Goal: Task Accomplishment & Management: Manage account settings

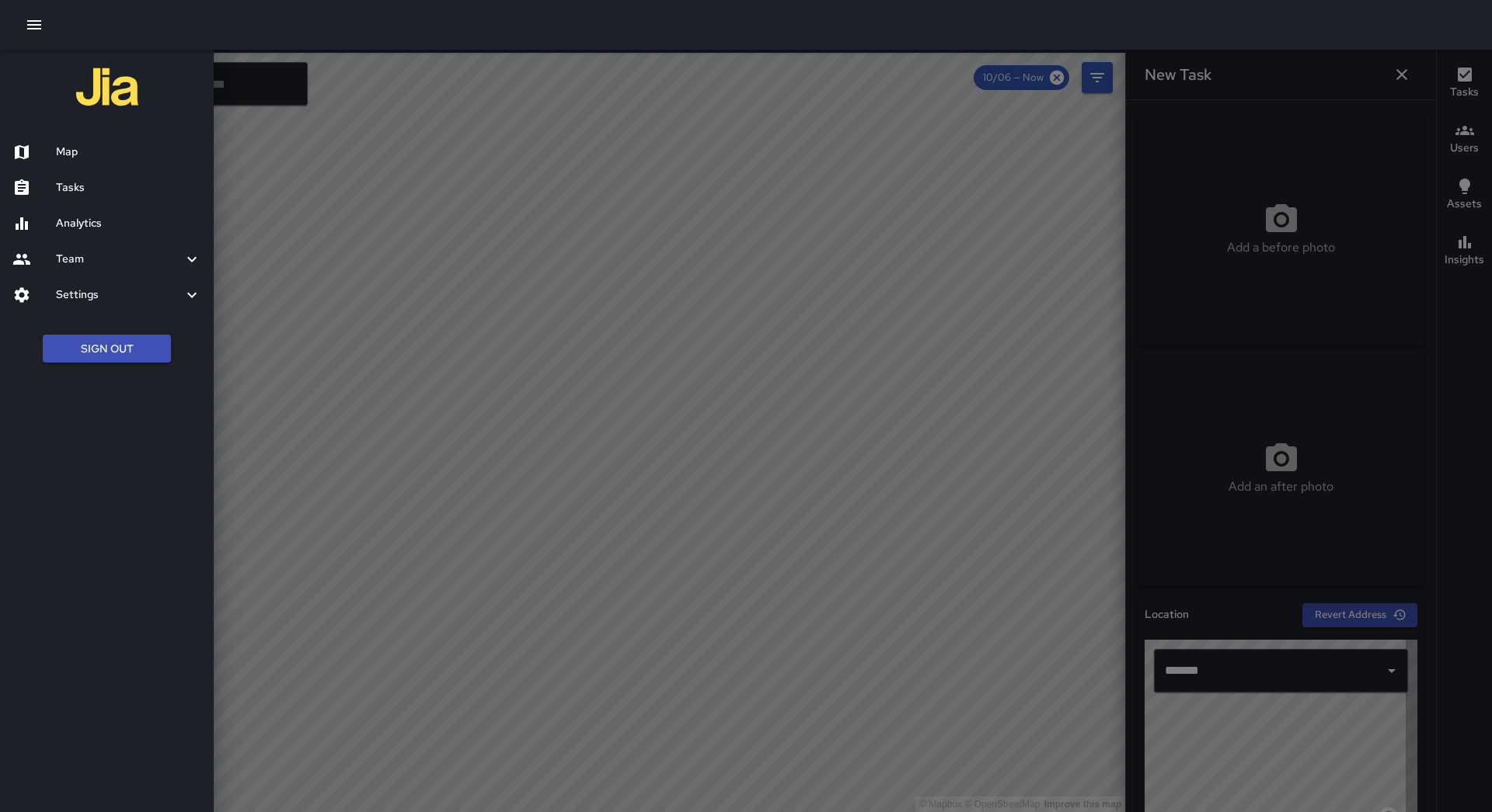
click at [98, 185] on h6 "Tasks" at bounding box center [128, 187] width 145 height 17
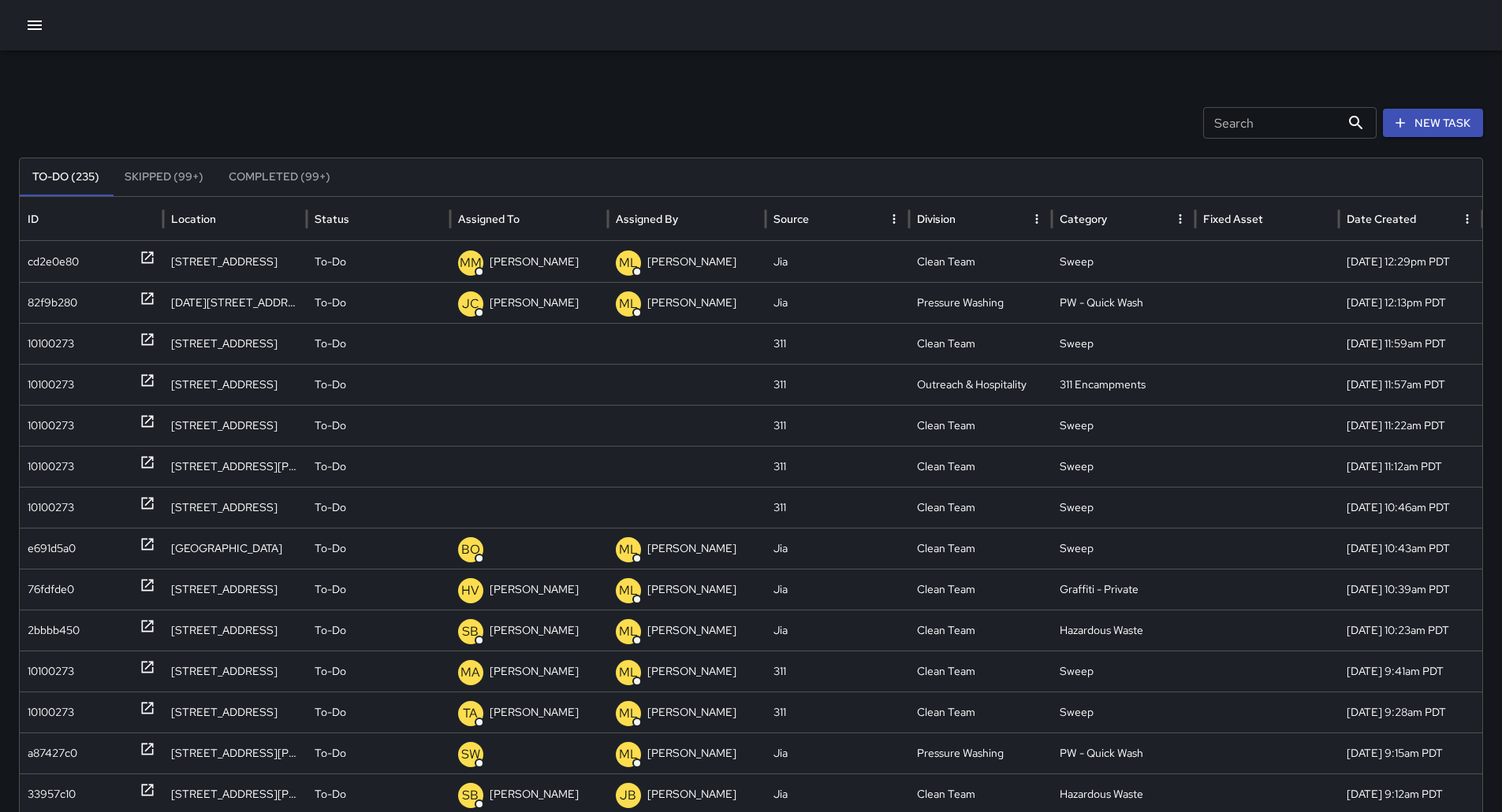
click at [521, 223] on button "Sort" at bounding box center [532, 219] width 22 height 22
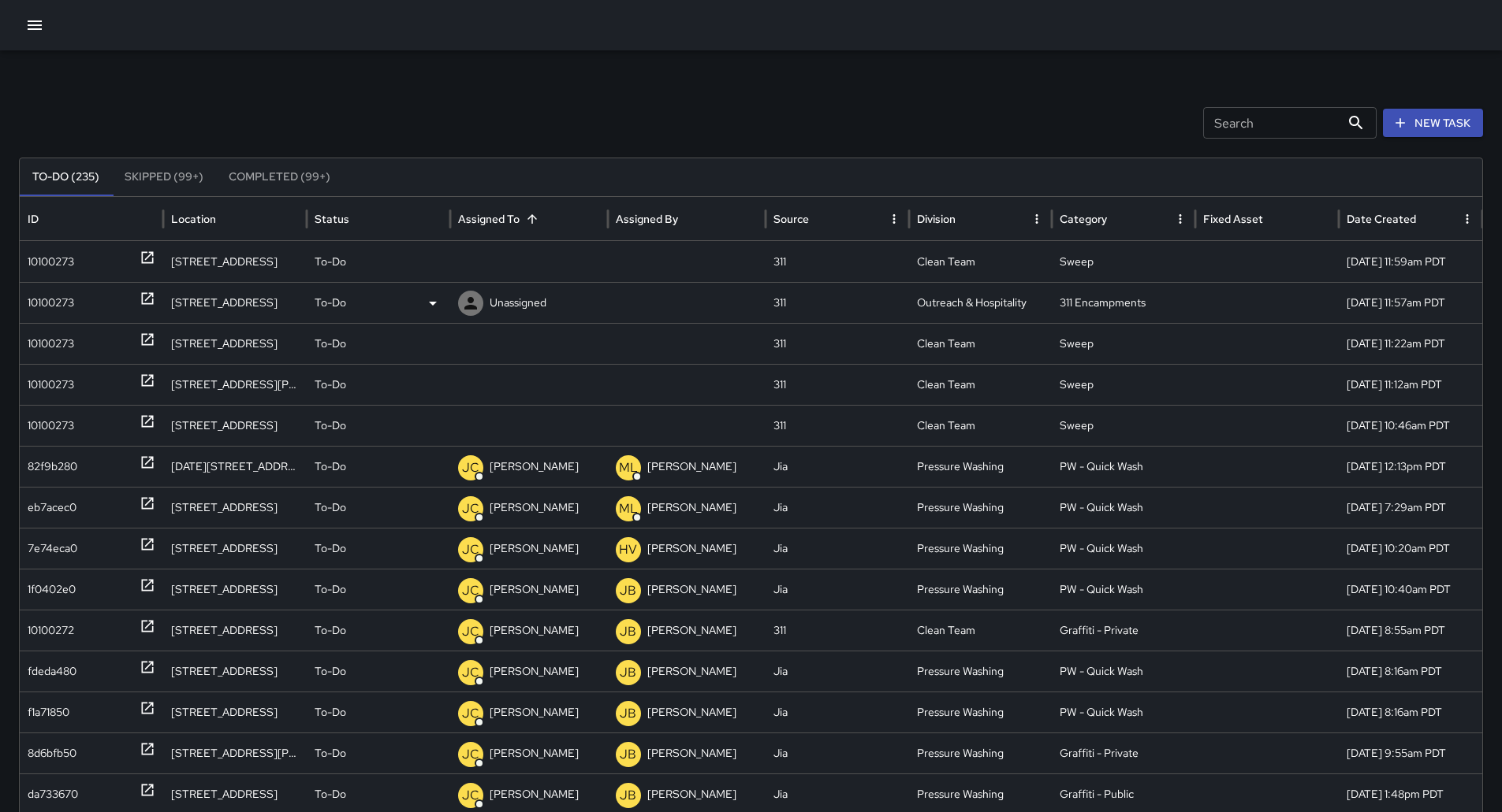
click at [62, 306] on div "10100273" at bounding box center [50, 302] width 46 height 40
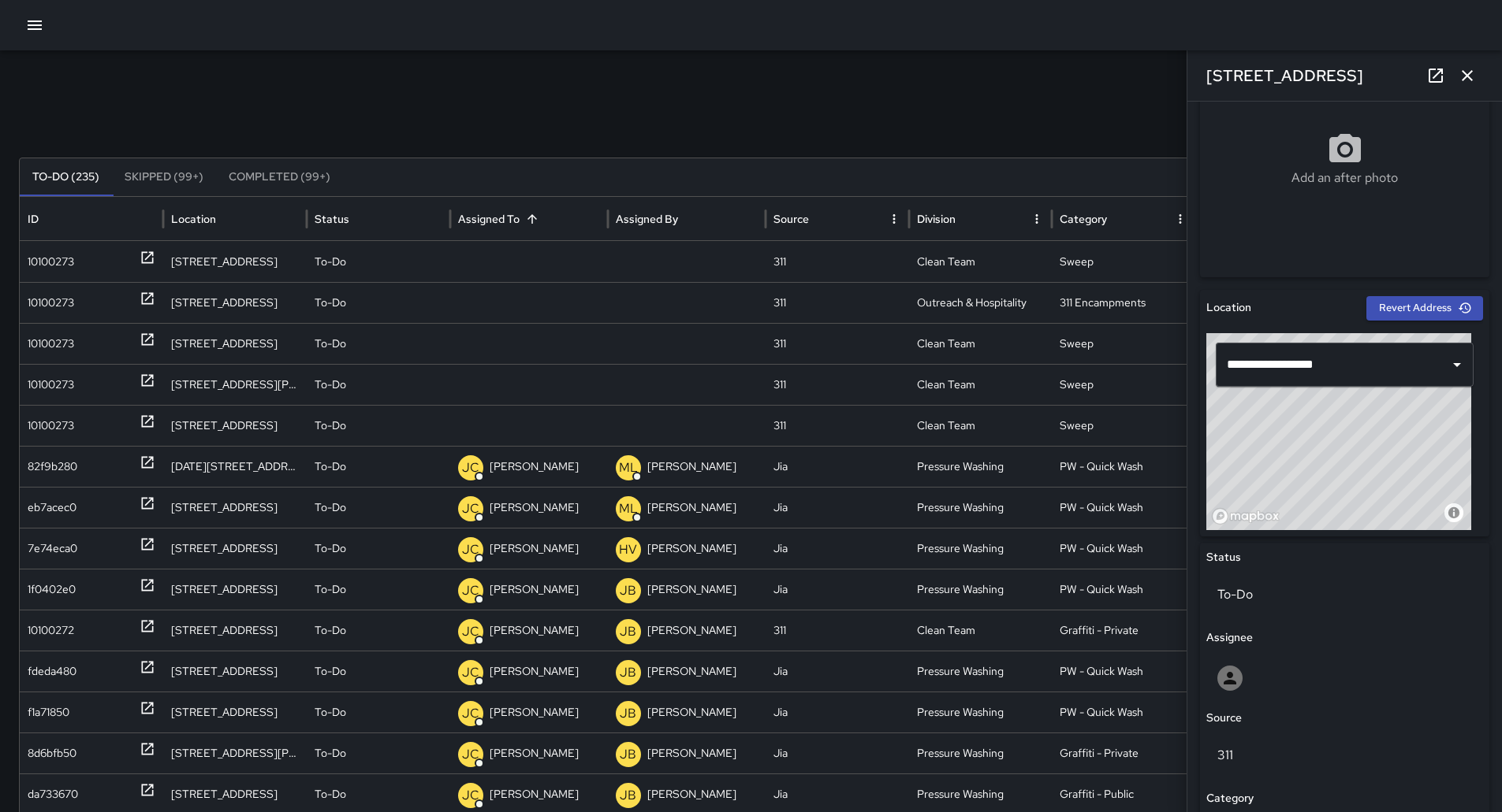
scroll to position [315, 0]
click at [514, 247] on p "Unassigned" at bounding box center [518, 262] width 56 height 40
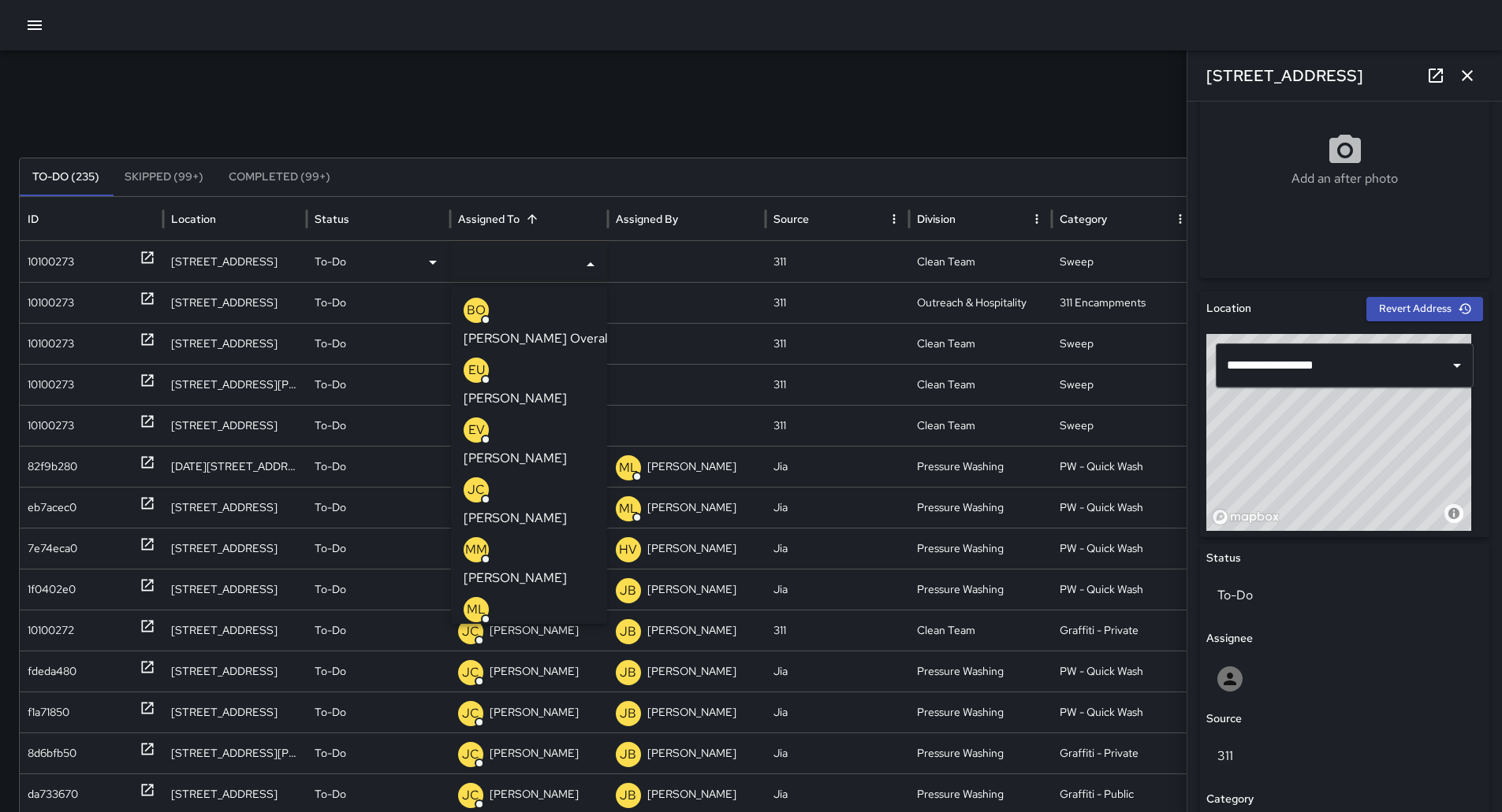
click at [398, 104] on div "Search Search New Task To-Do (235) Skipped (99+) Completed (99+) ID Location St…" at bounding box center [751, 498] width 1502 height 895
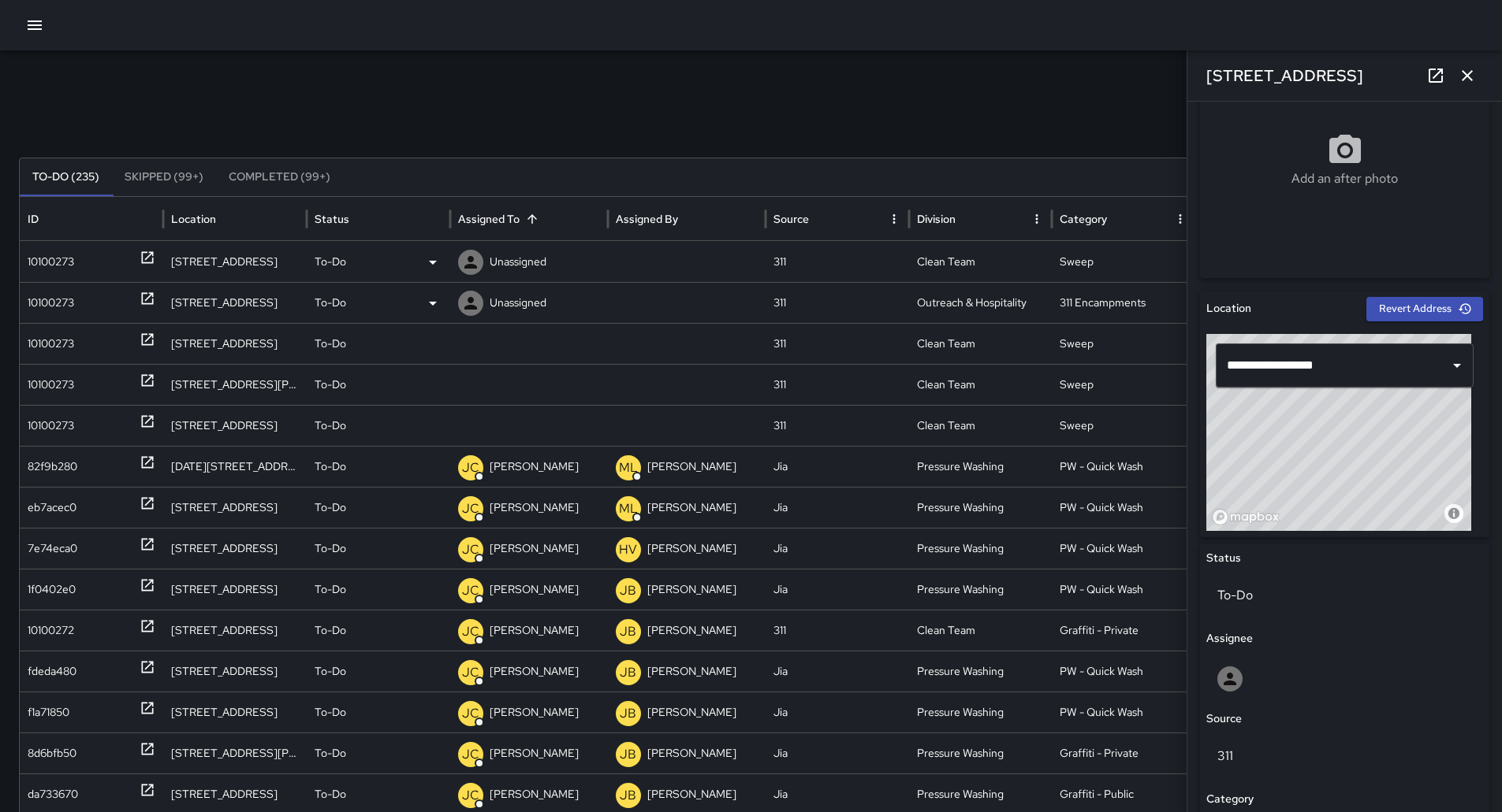
click at [505, 293] on p "Unassigned" at bounding box center [518, 302] width 56 height 40
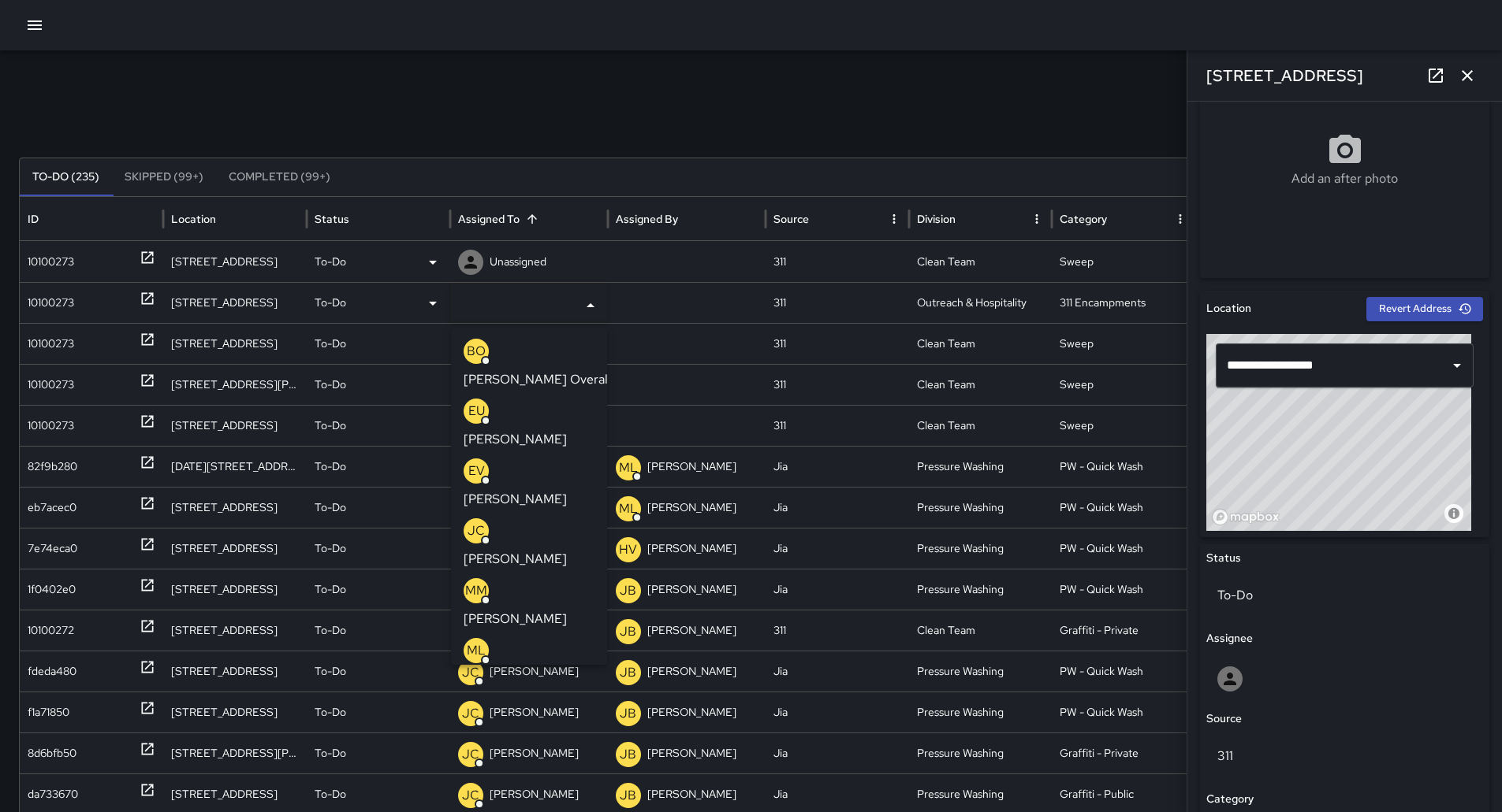
click at [559, 669] on p "[PERSON_NAME]" at bounding box center [515, 678] width 104 height 19
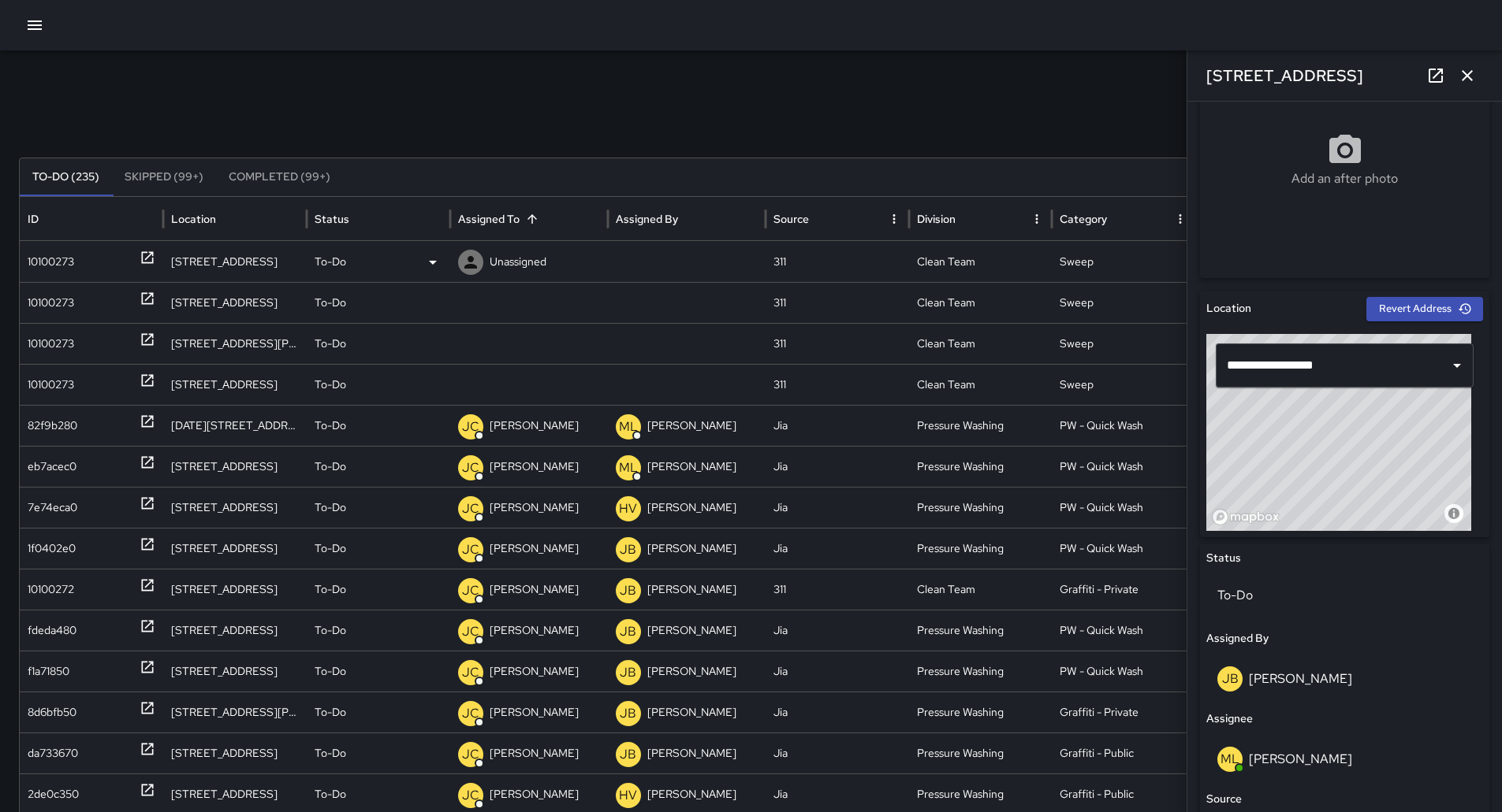
click at [54, 253] on div "10100273" at bounding box center [50, 262] width 46 height 40
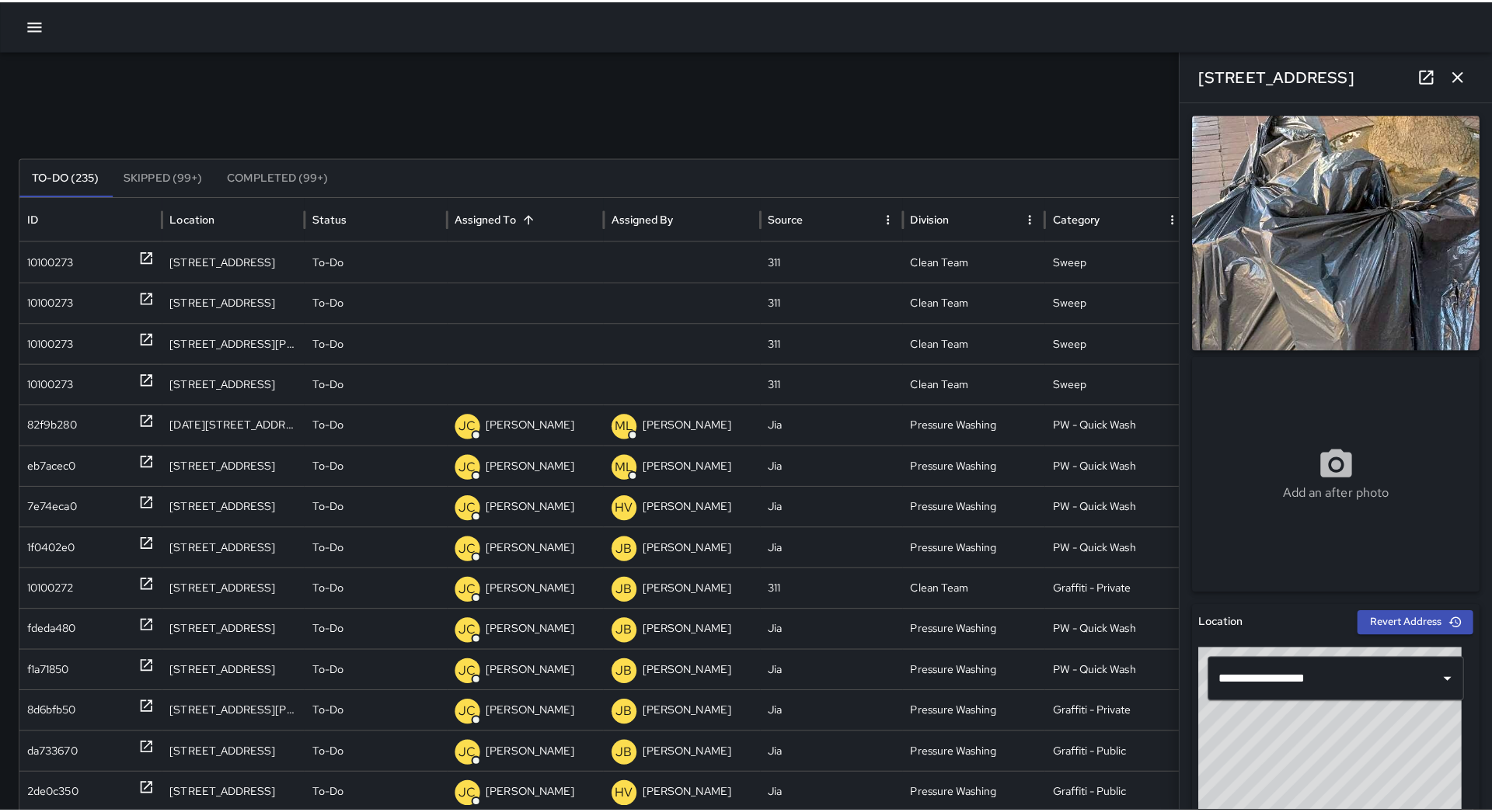
scroll to position [621, 0]
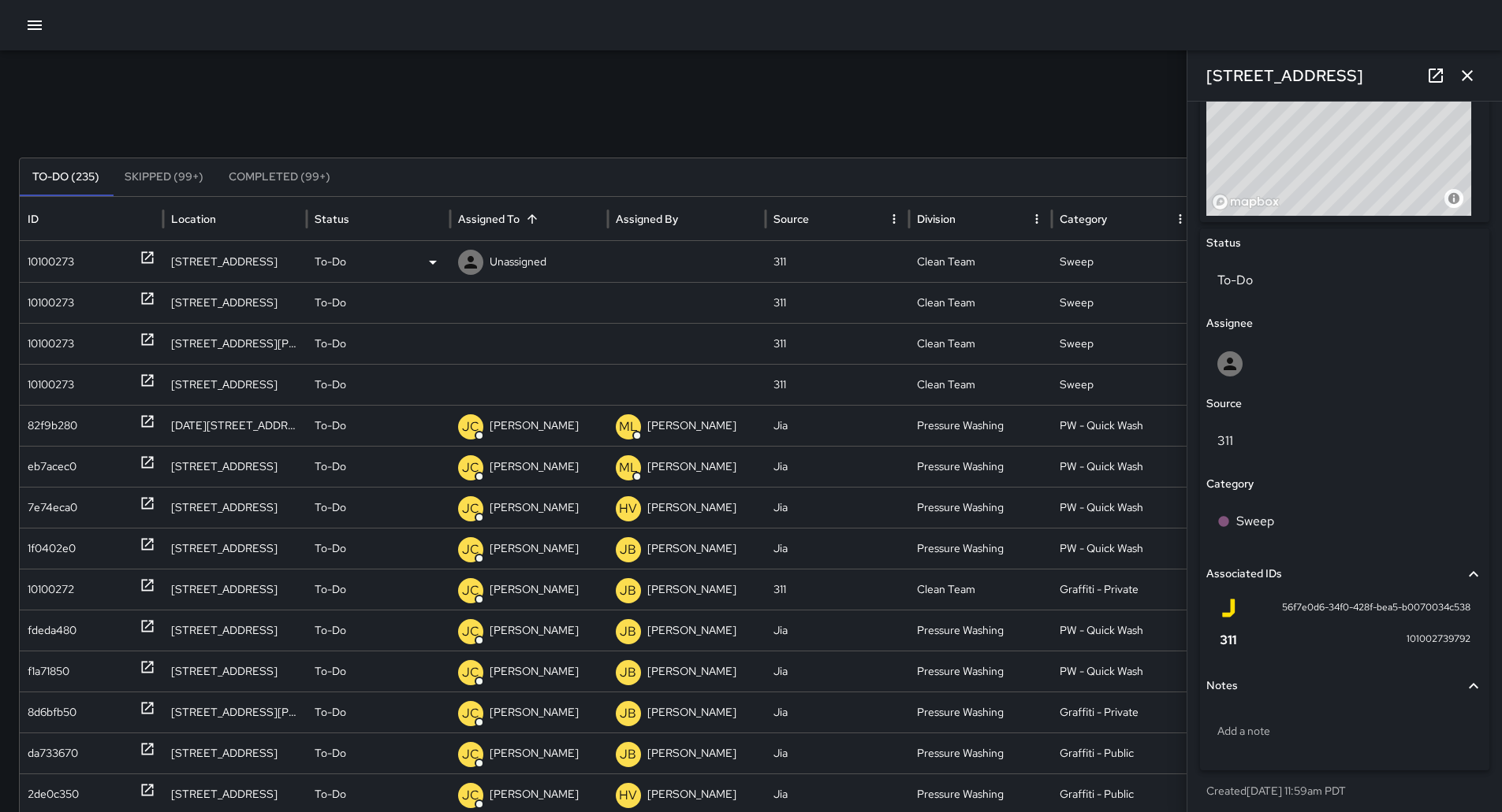
click at [404, 262] on div "To-Do" at bounding box center [378, 262] width 128 height 40
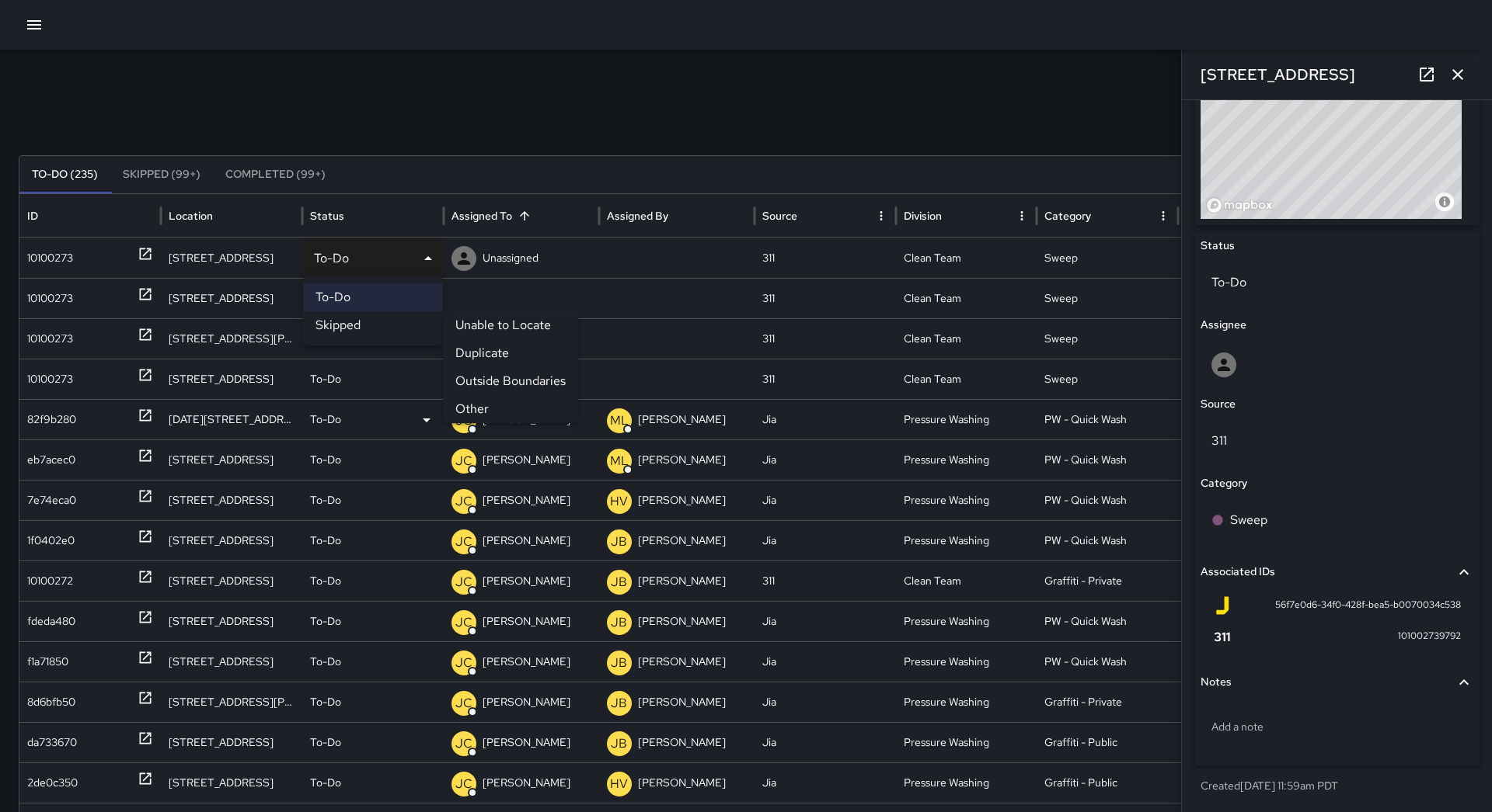
click at [490, 399] on li "Other" at bounding box center [510, 409] width 135 height 28
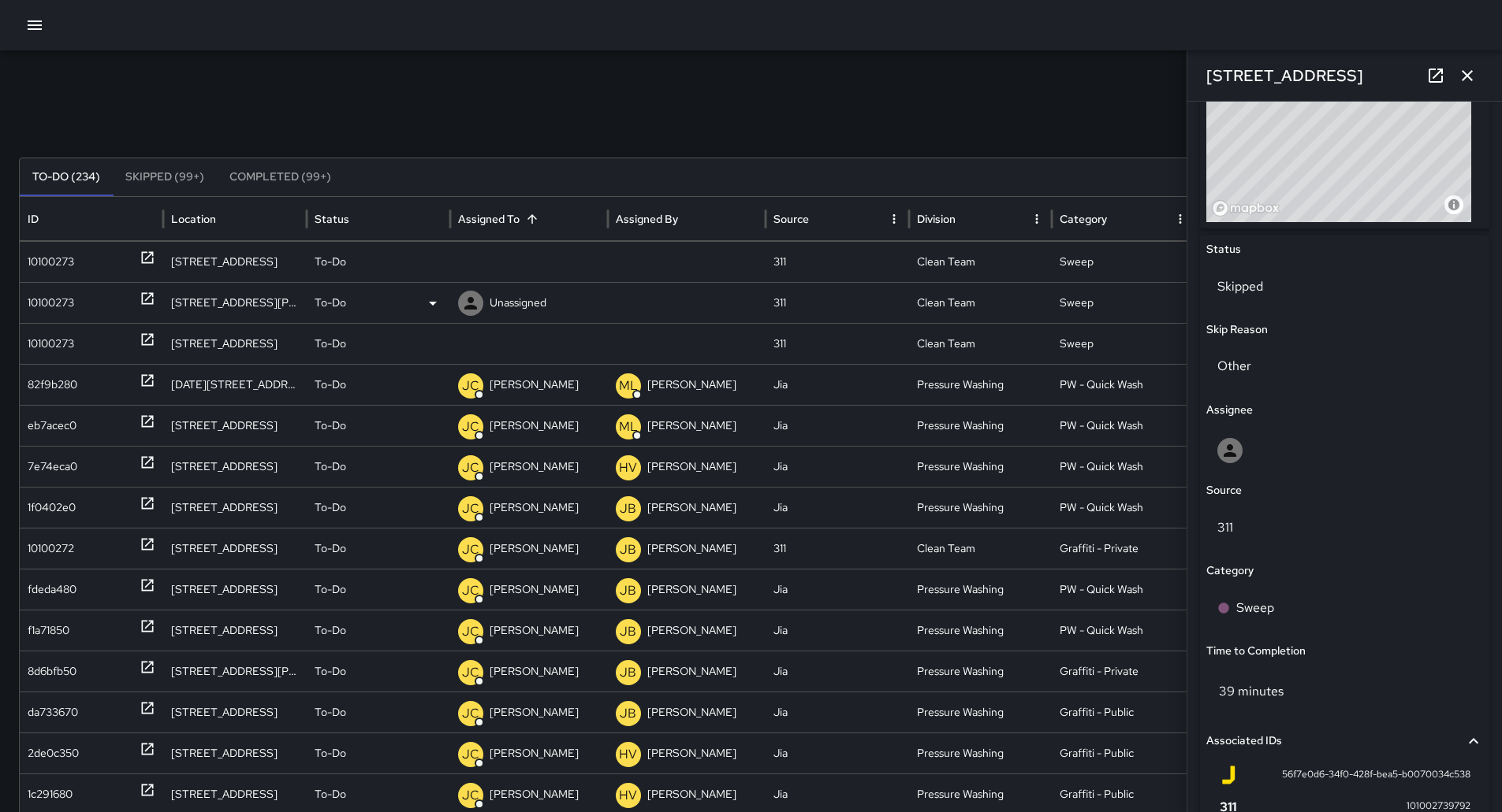
scroll to position [630, 0]
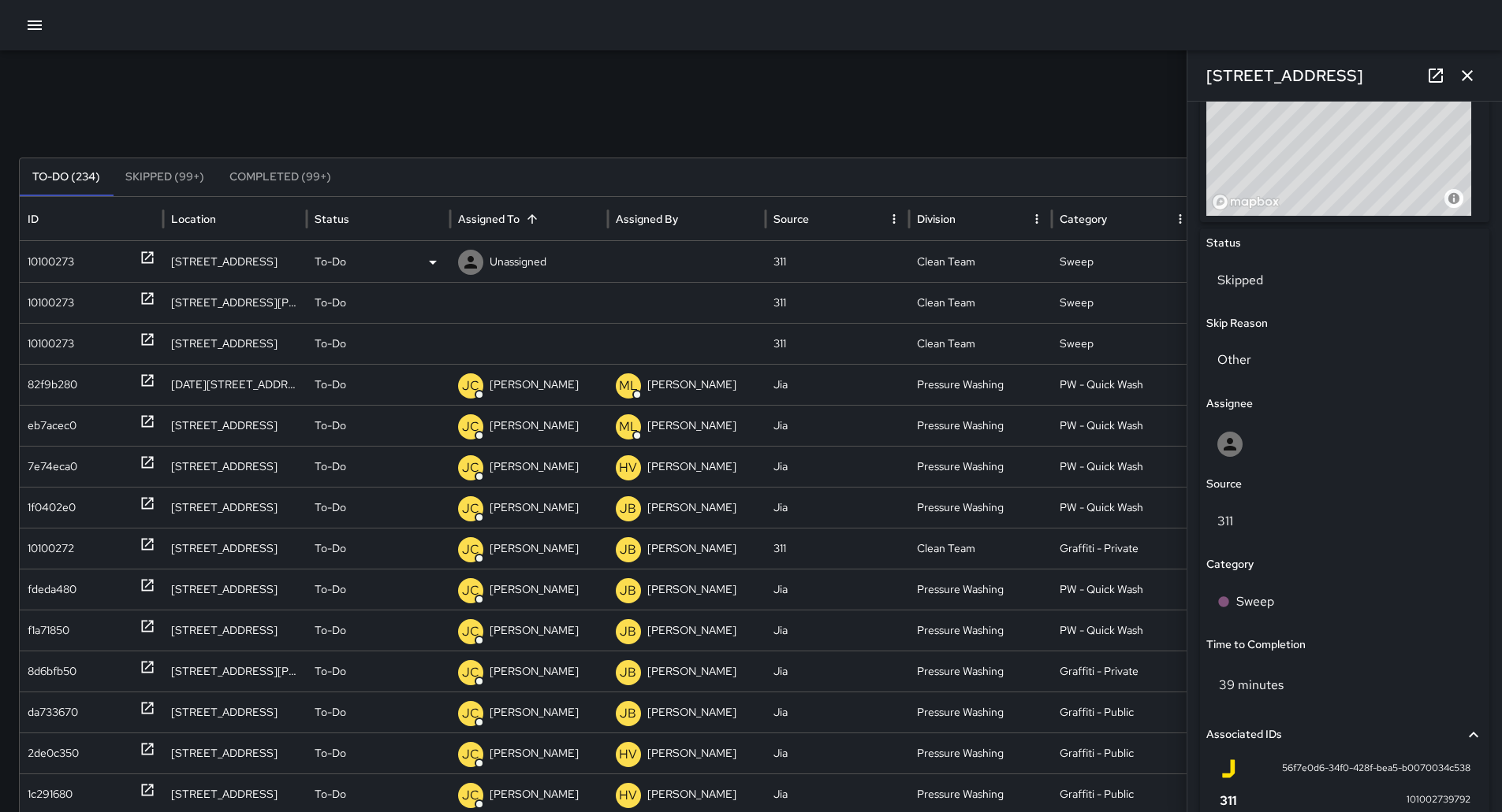
click at [54, 264] on div "10100273" at bounding box center [50, 262] width 46 height 40
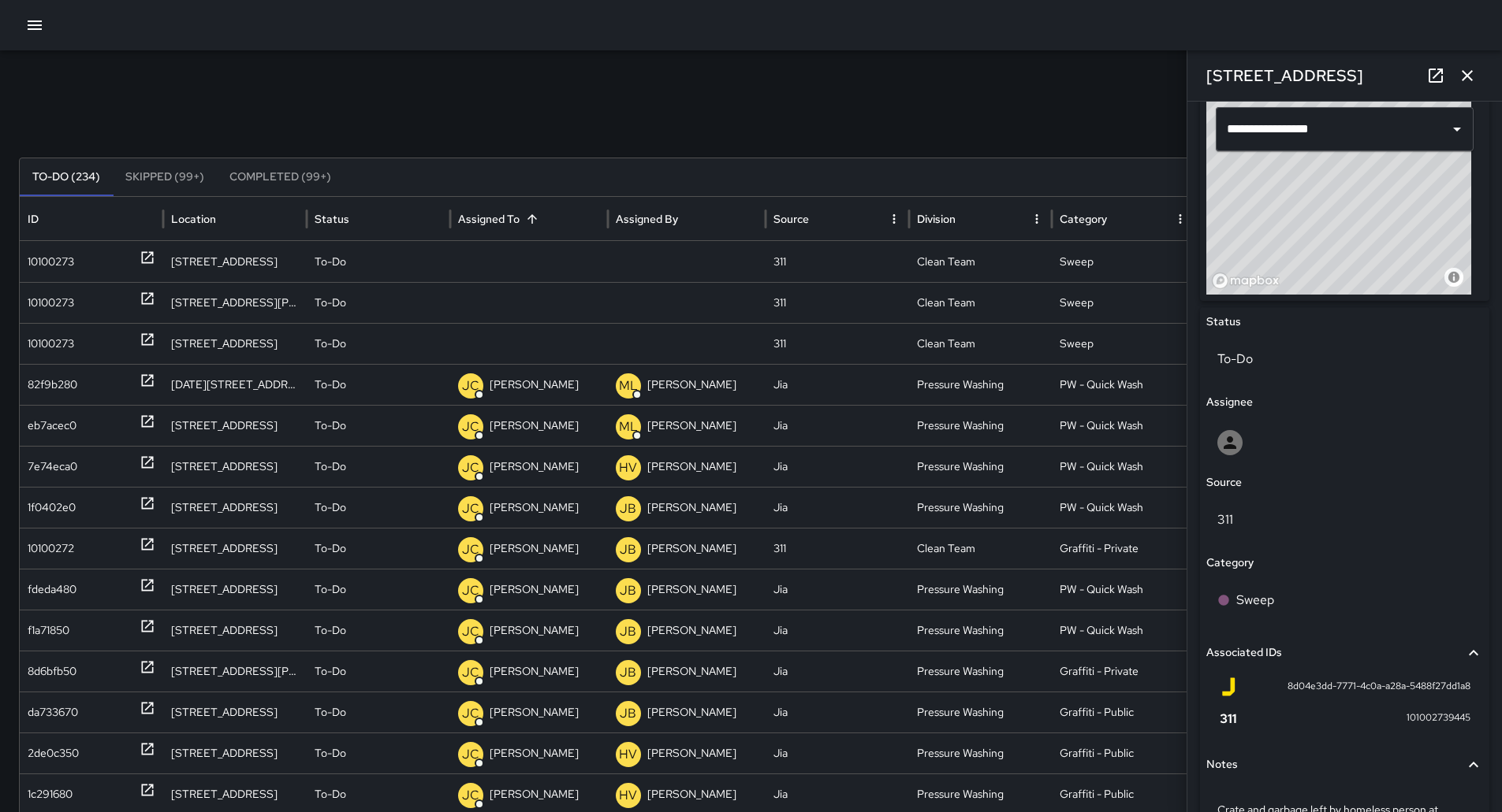
scroll to position [394, 0]
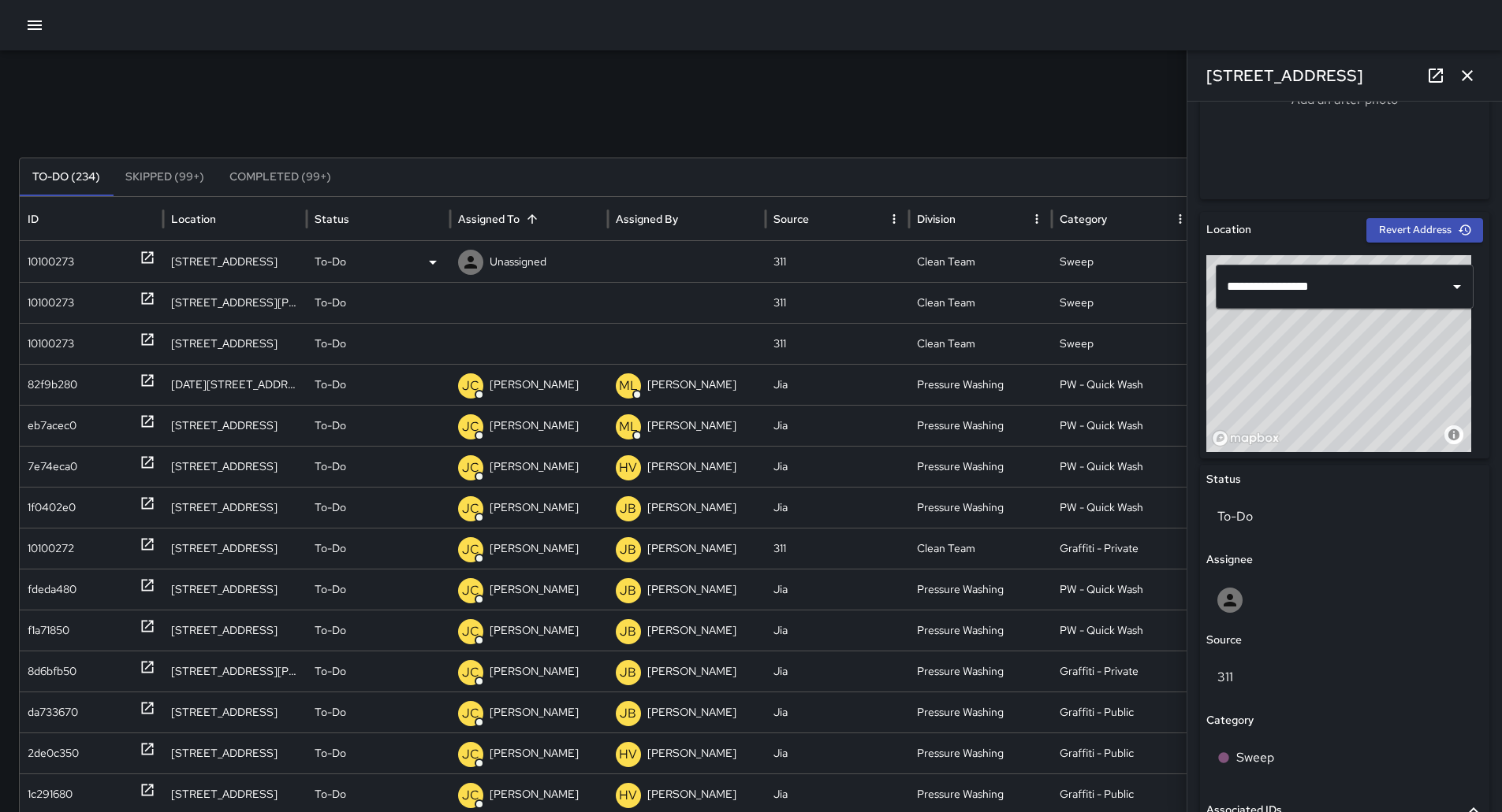
click at [514, 271] on p "Unassigned" at bounding box center [518, 262] width 56 height 40
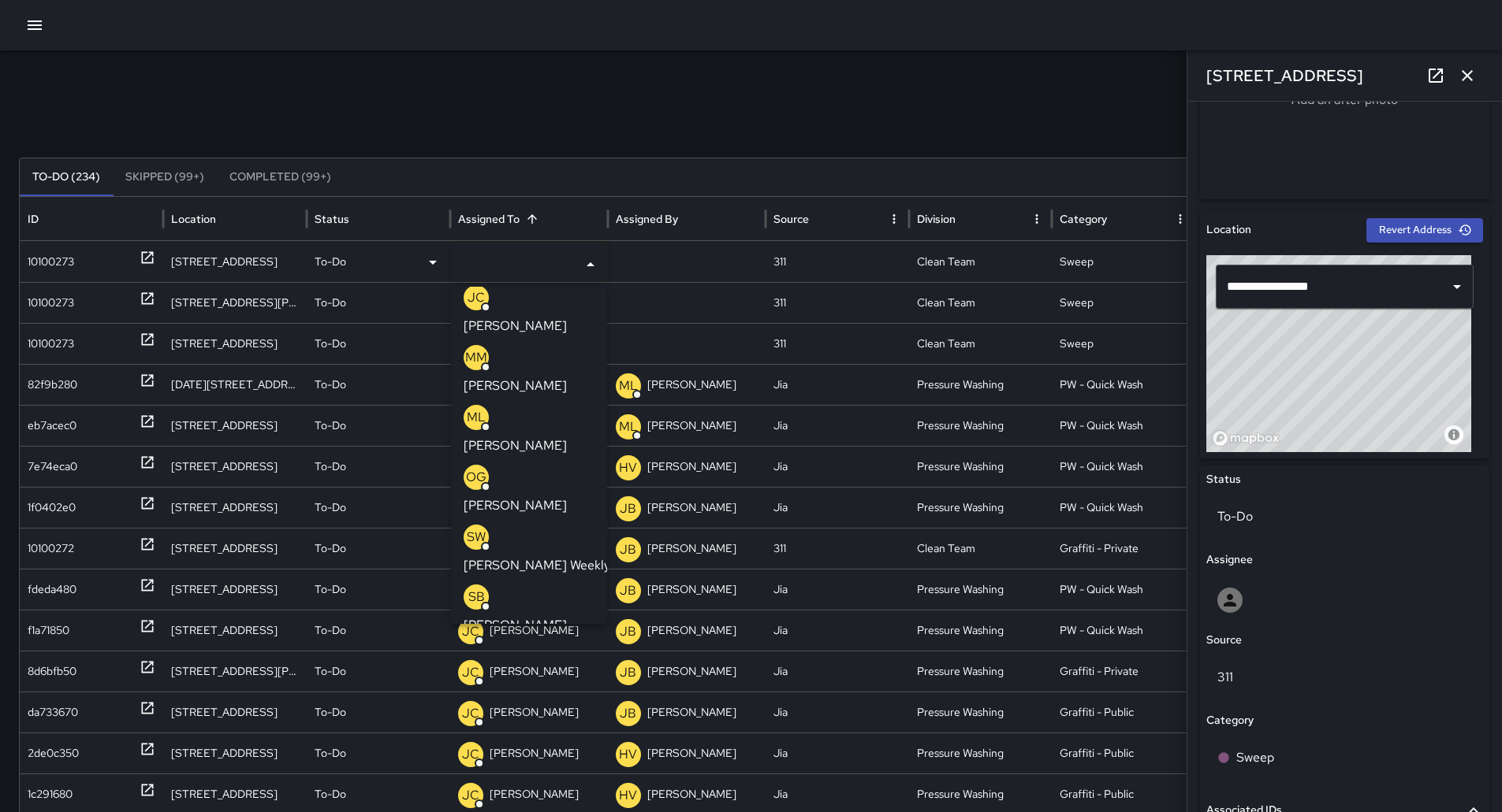
scroll to position [236, 0]
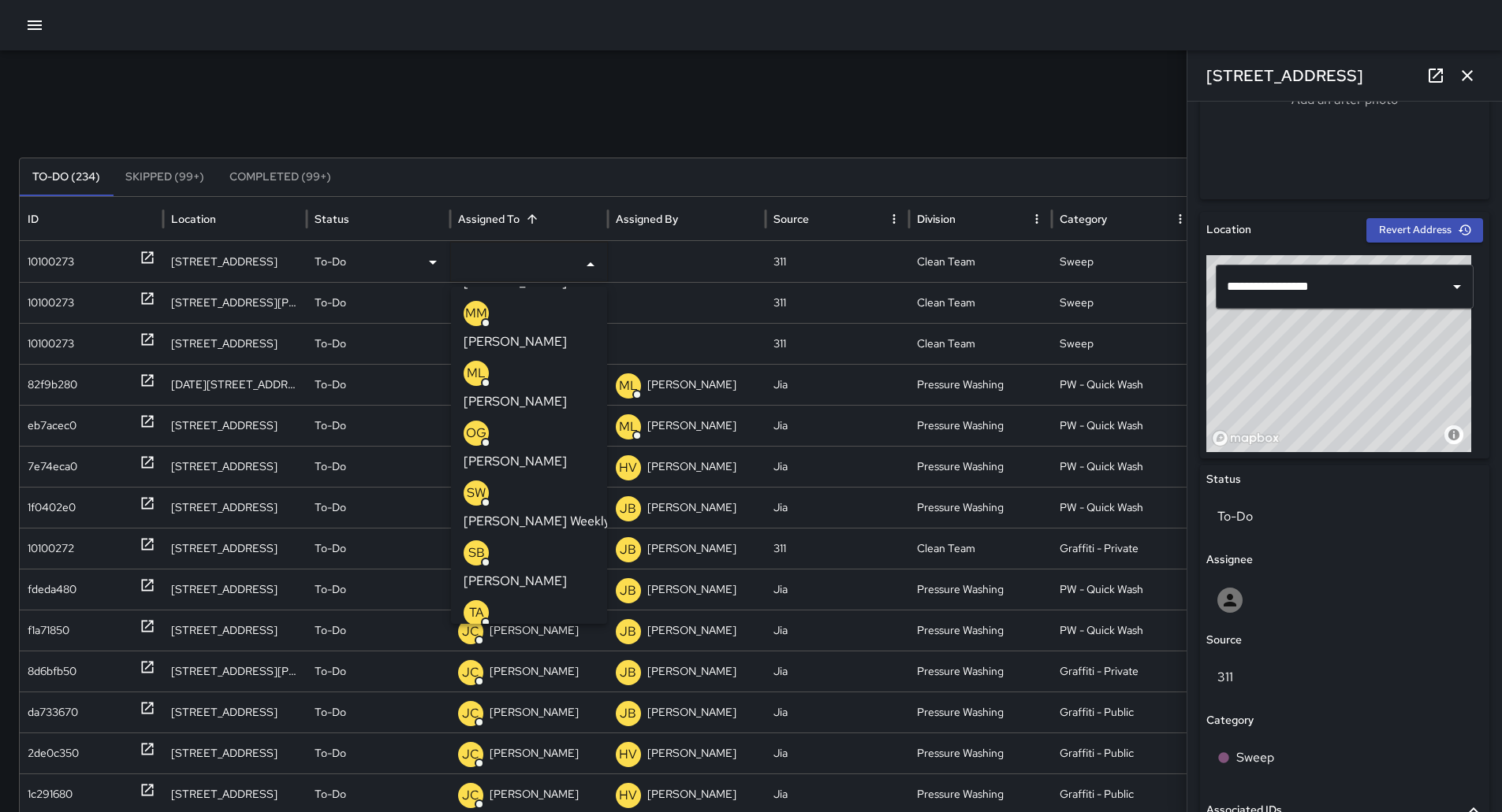
drag, startPoint x: 500, startPoint y: 409, endPoint x: 449, endPoint y: 401, distance: 51.6
click at [498, 572] on p "[PERSON_NAME]" at bounding box center [515, 581] width 104 height 19
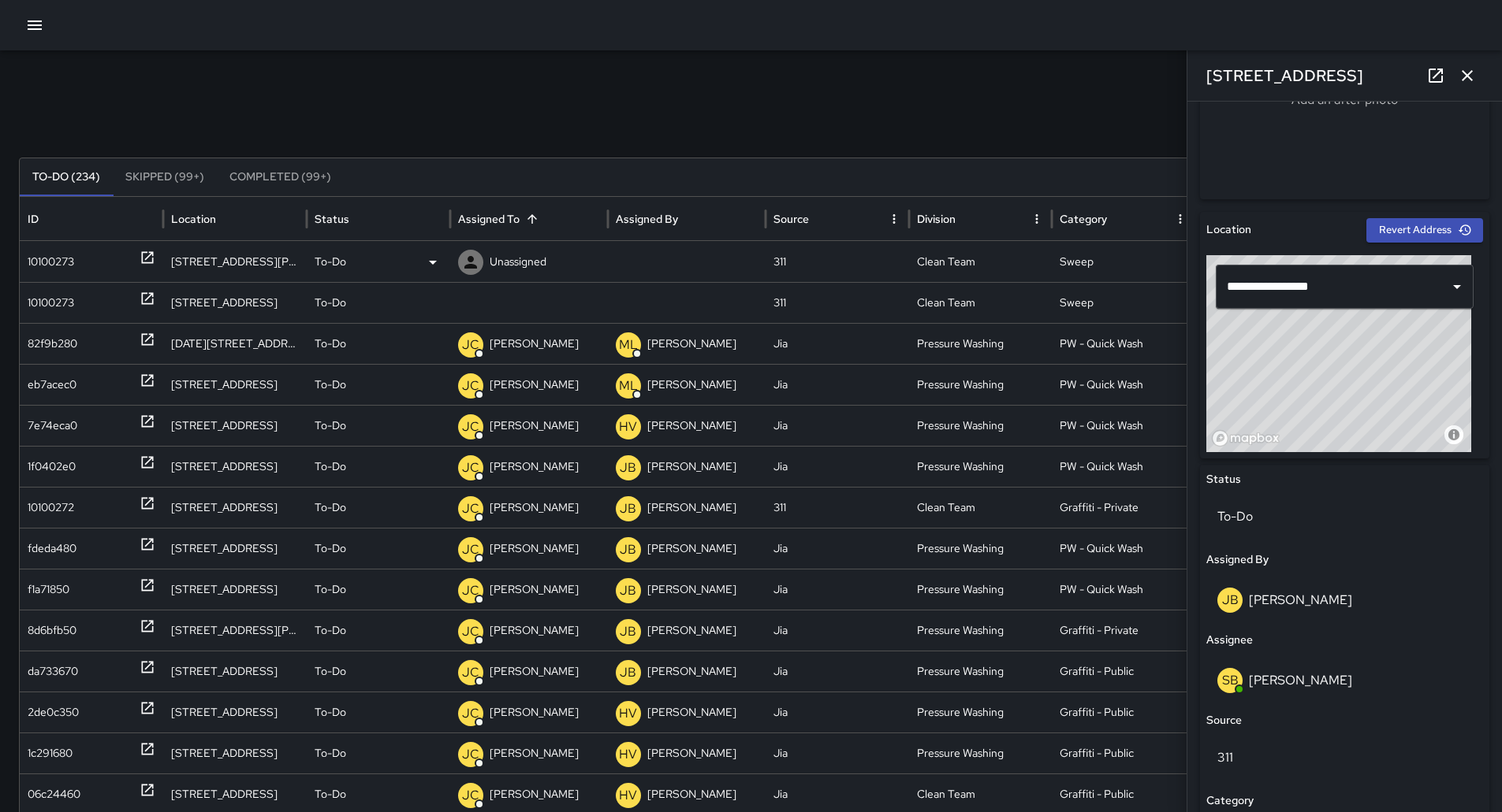
click at [62, 263] on div "10100273" at bounding box center [50, 262] width 46 height 40
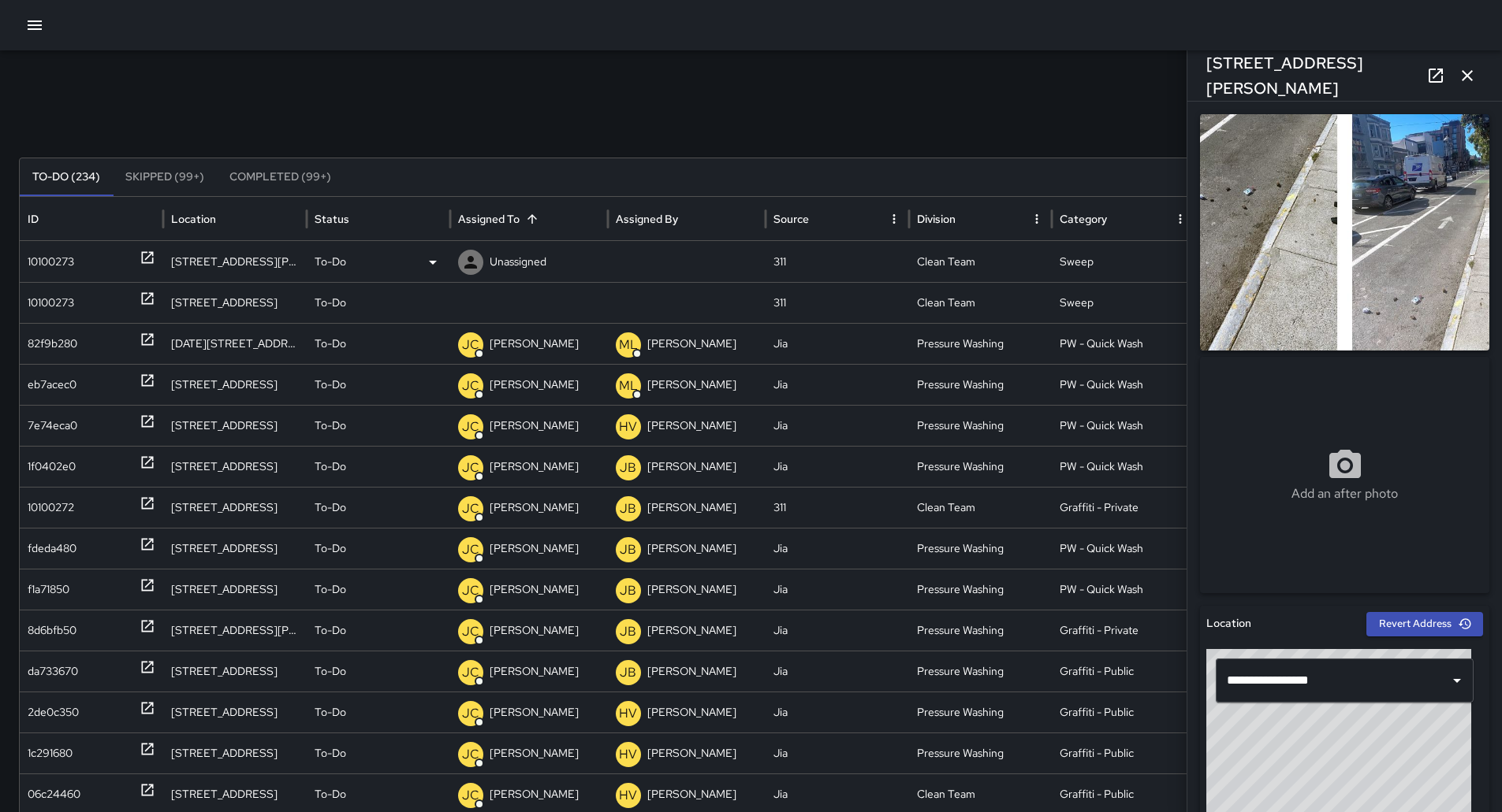
click at [522, 263] on p "Unassigned" at bounding box center [518, 262] width 56 height 40
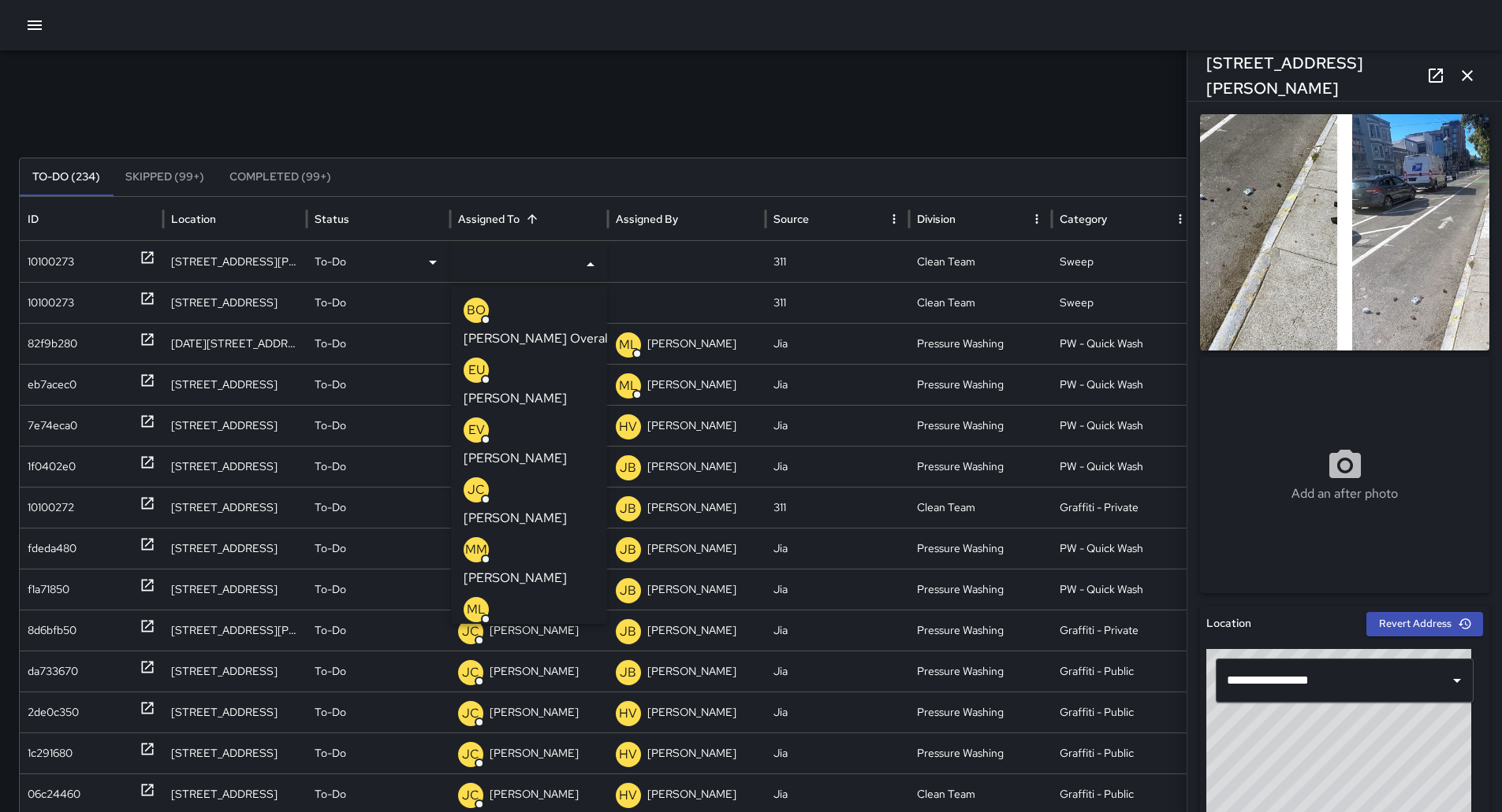
click at [536, 688] on p "[PERSON_NAME]" at bounding box center [515, 698] width 104 height 19
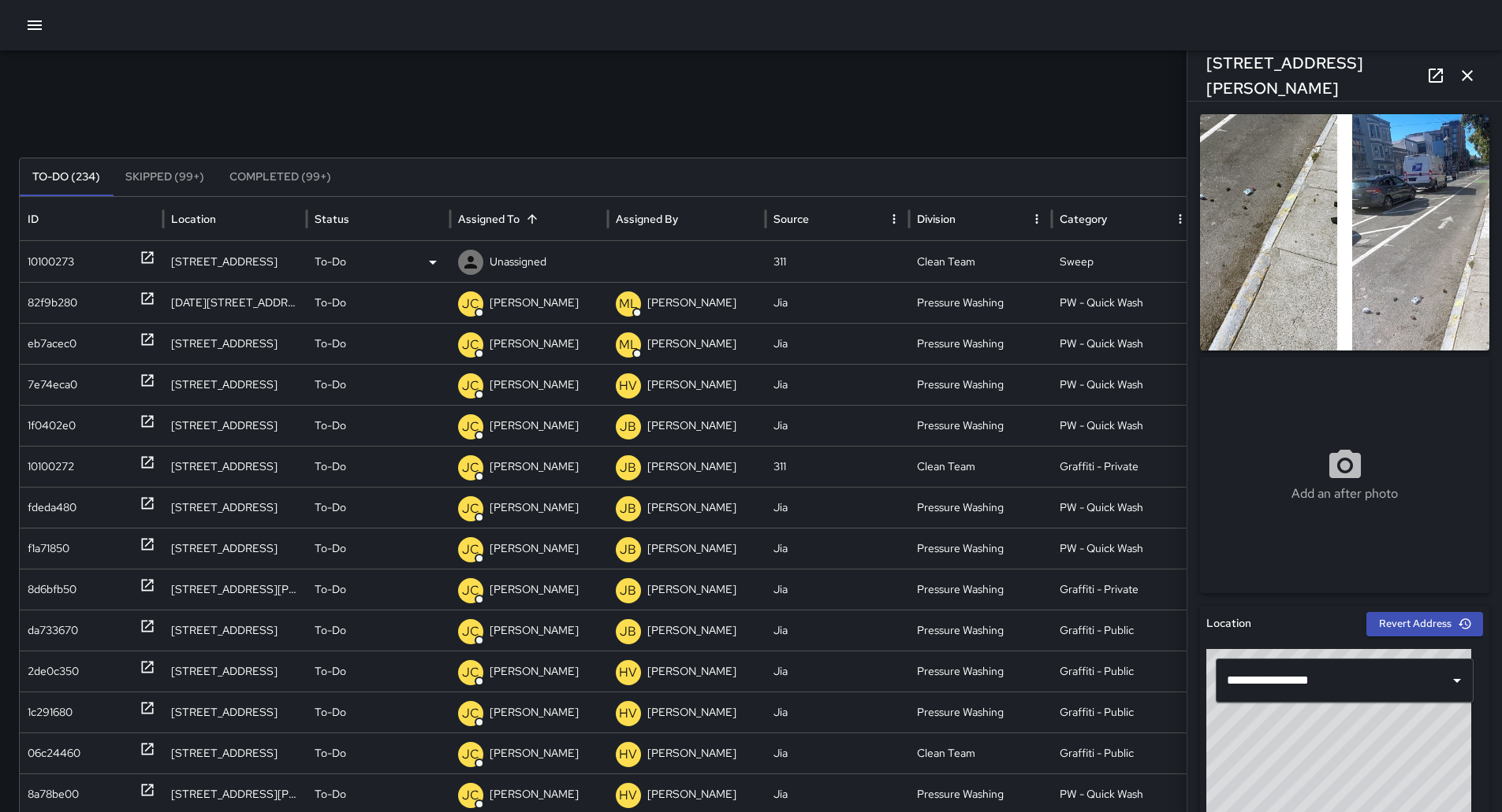
click at [75, 259] on div "10100273" at bounding box center [50, 262] width 46 height 40
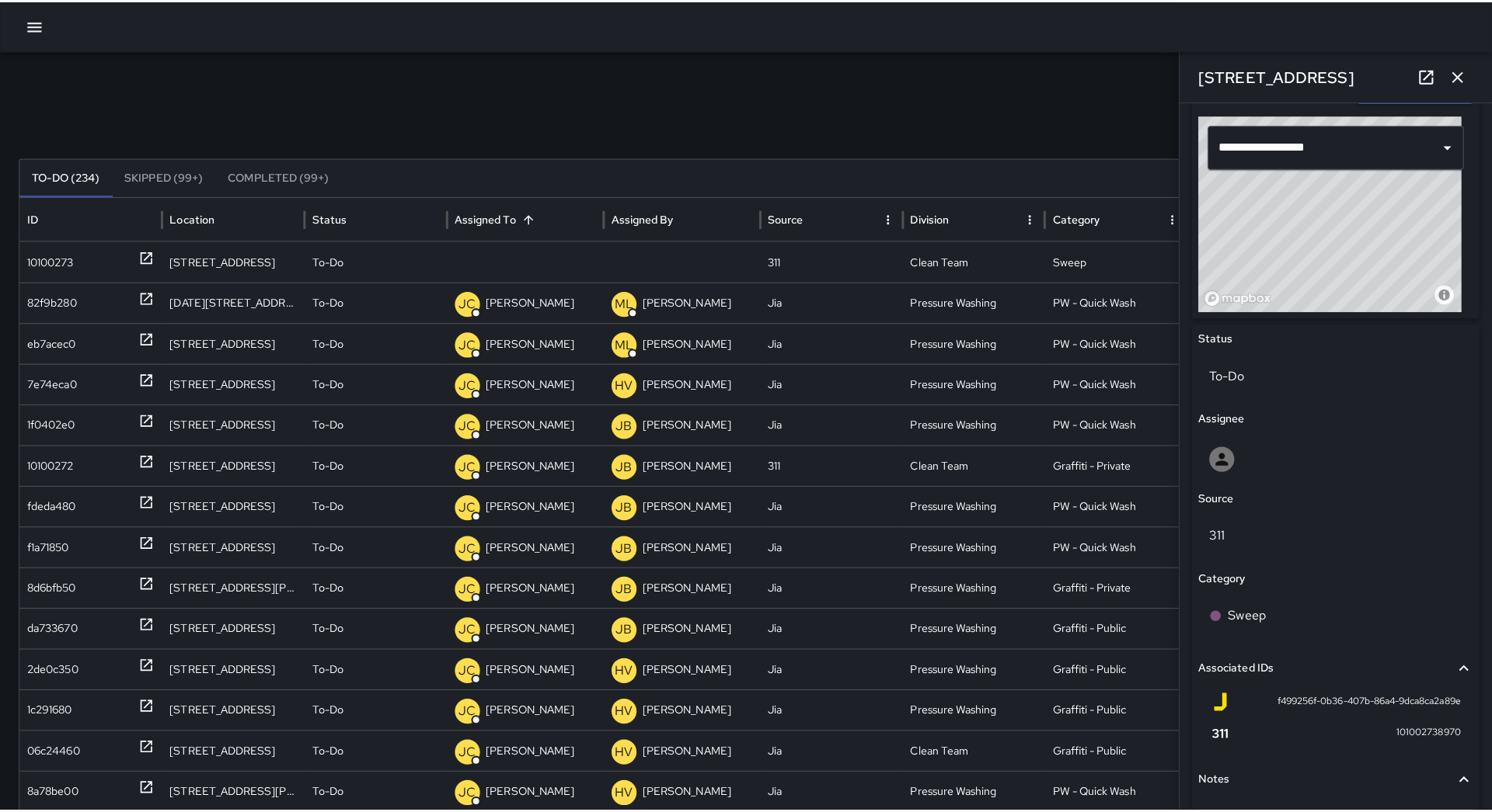
scroll to position [642, 0]
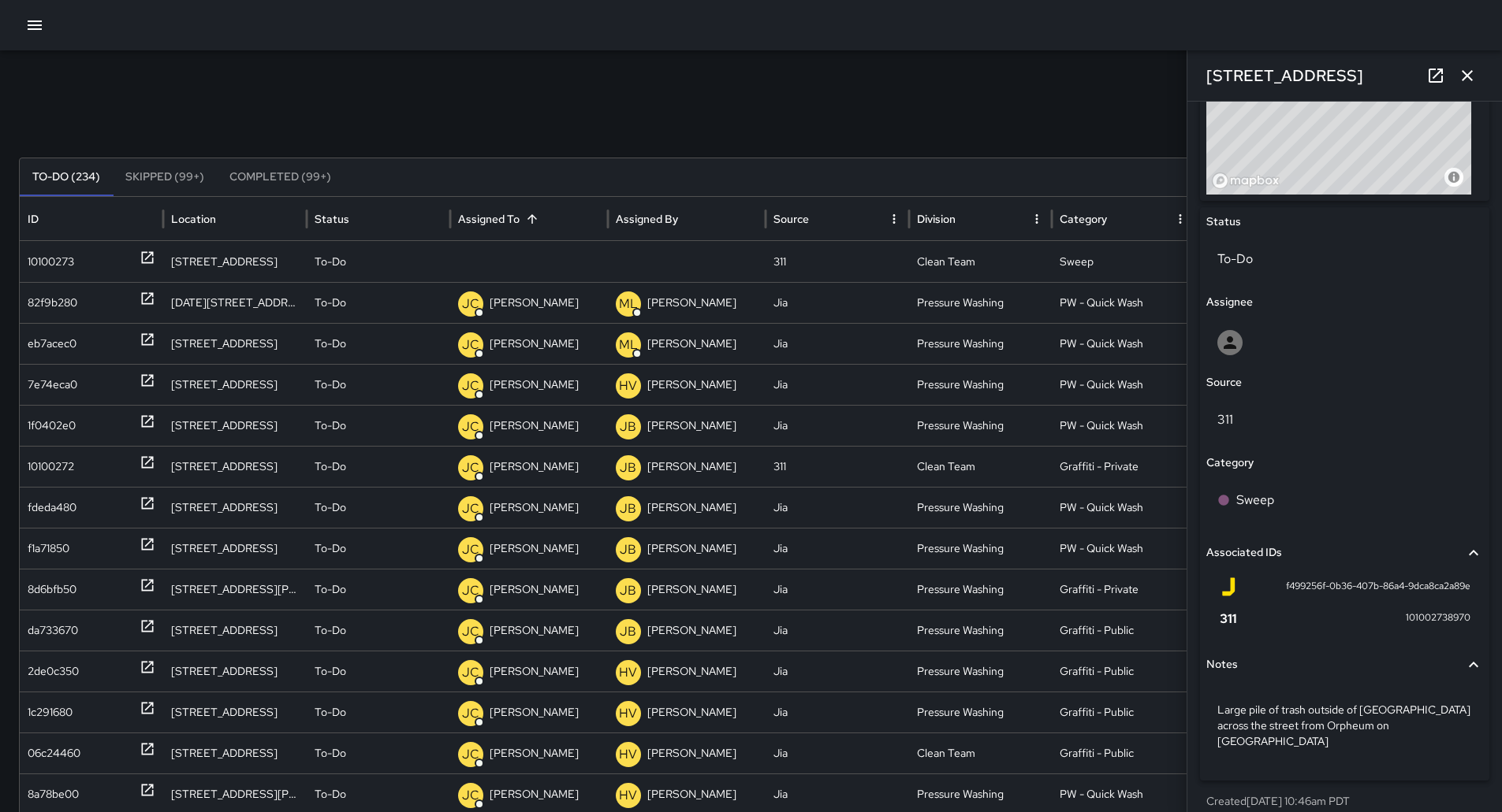
click at [26, 19] on icon "button" at bounding box center [35, 25] width 19 height 19
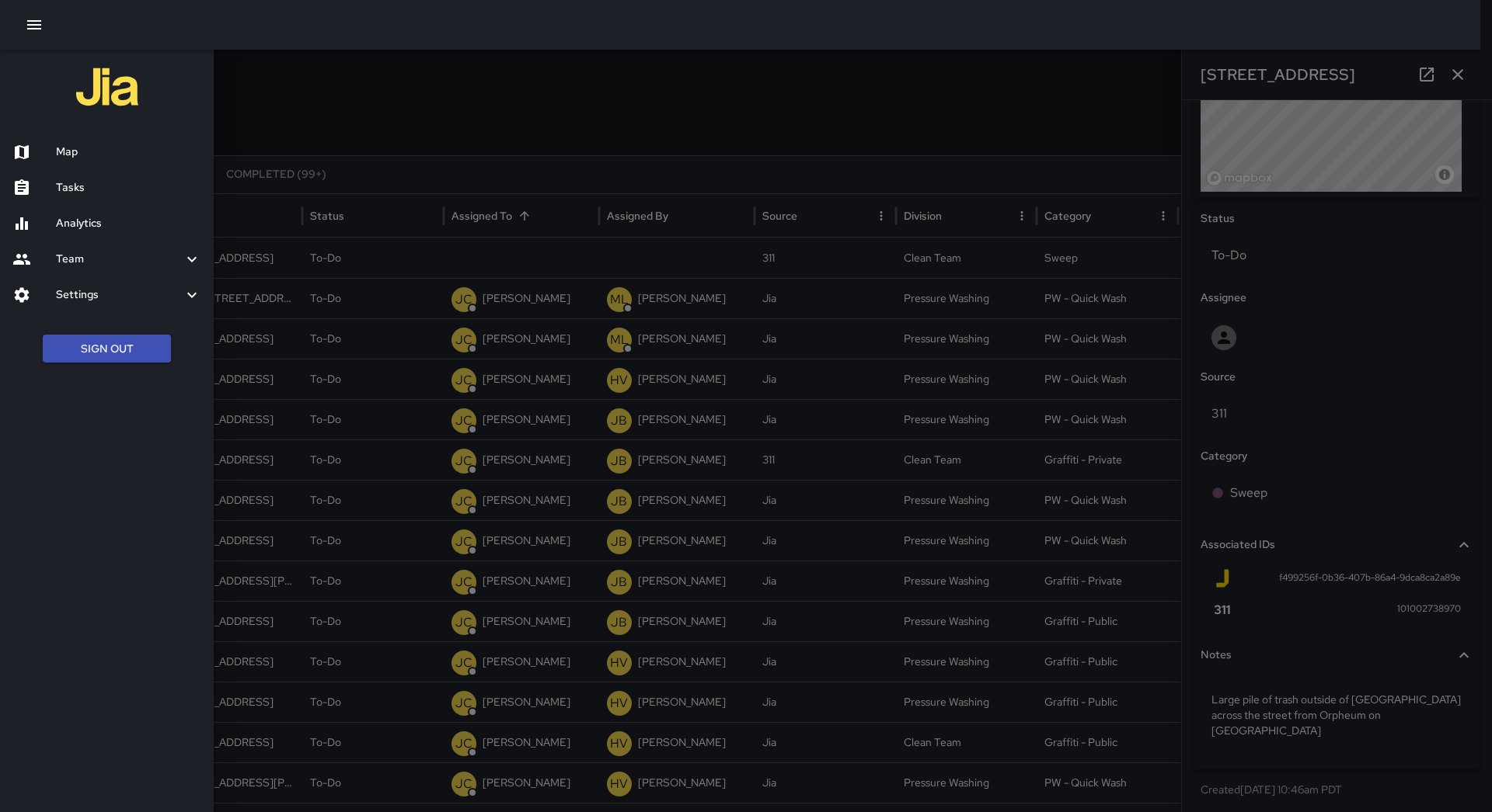
scroll to position [630, 0]
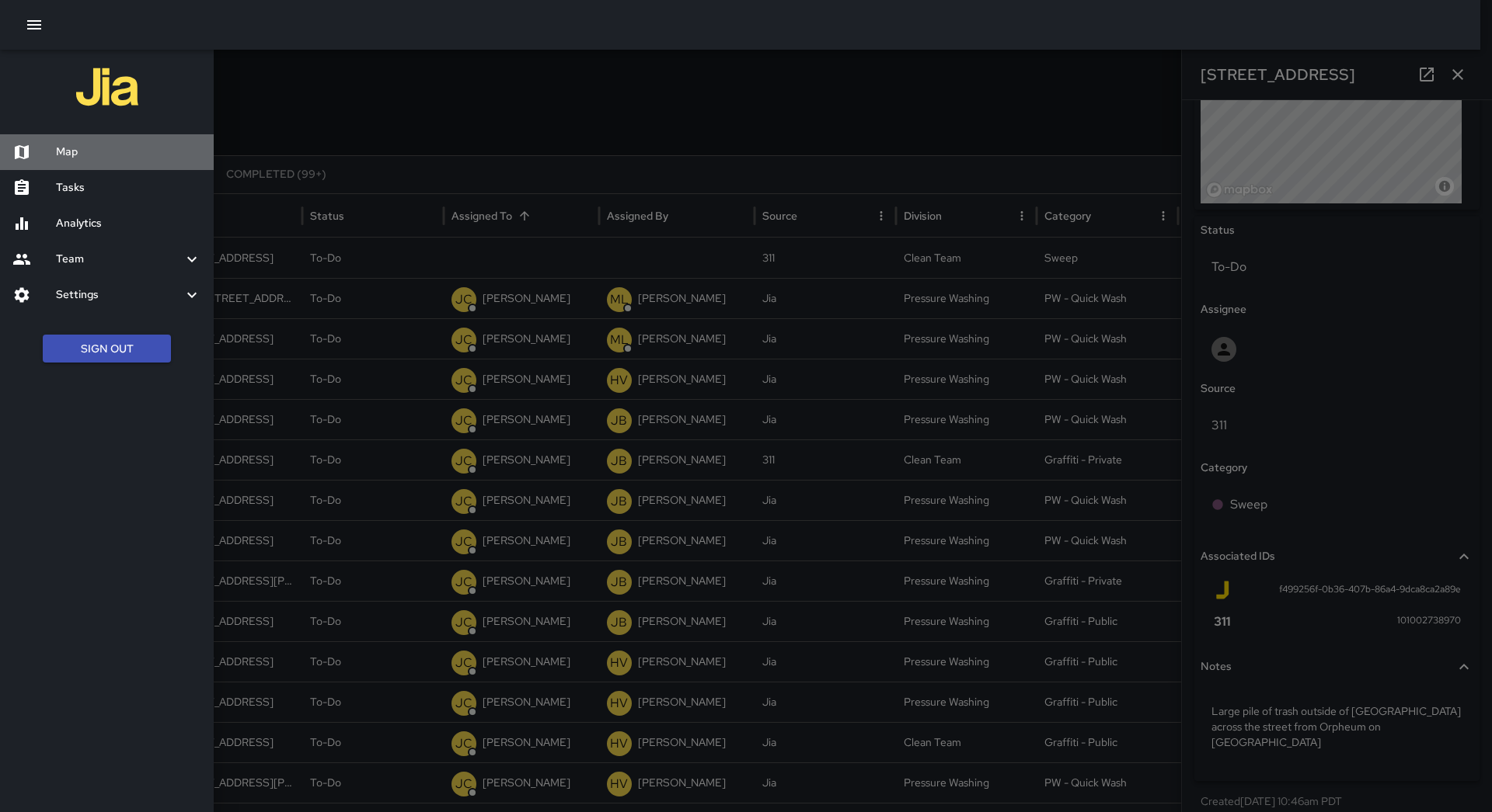
click at [90, 152] on h6 "Map" at bounding box center [128, 151] width 145 height 17
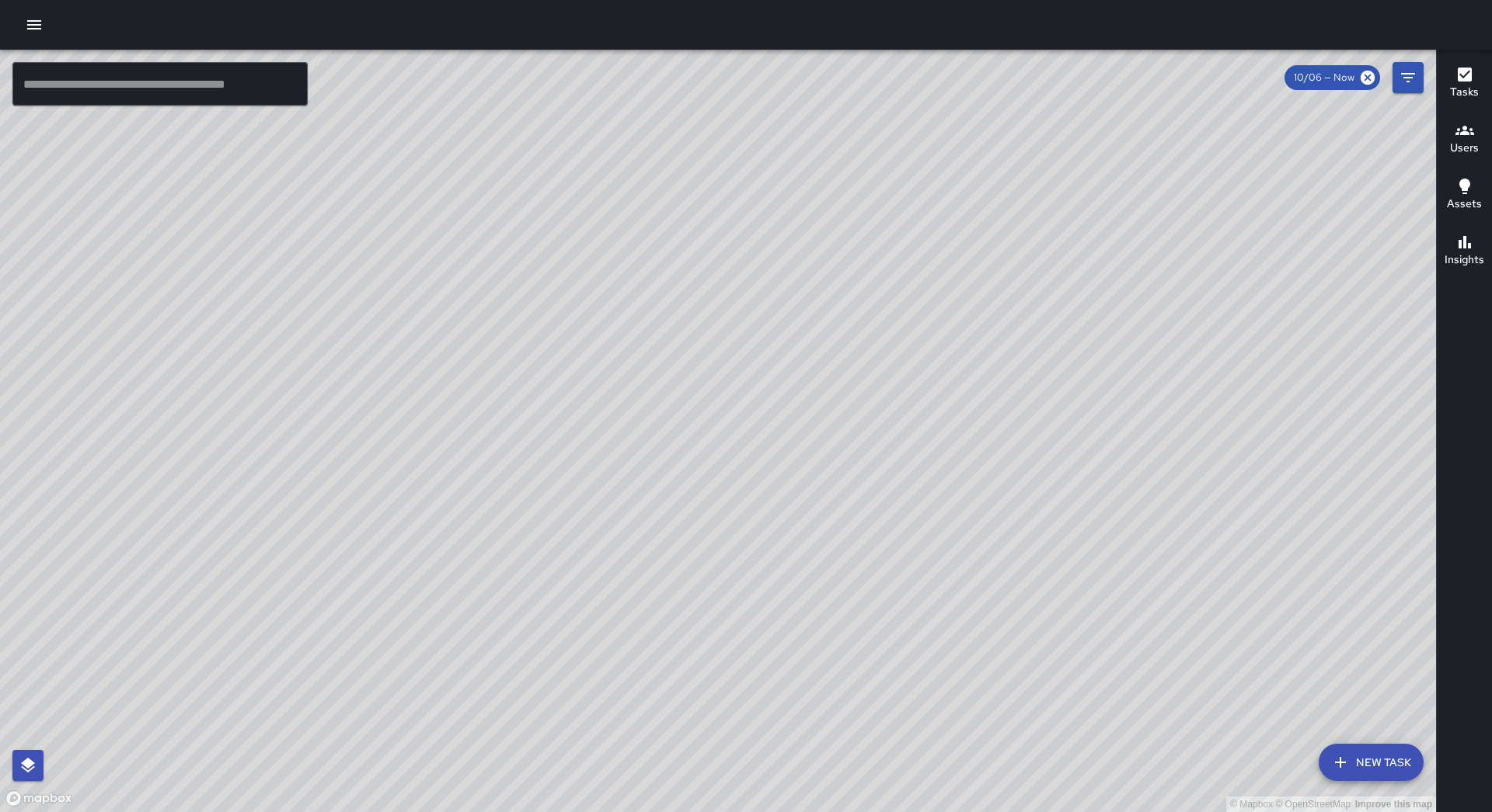
click at [41, 32] on icon "button" at bounding box center [34, 24] width 19 height 19
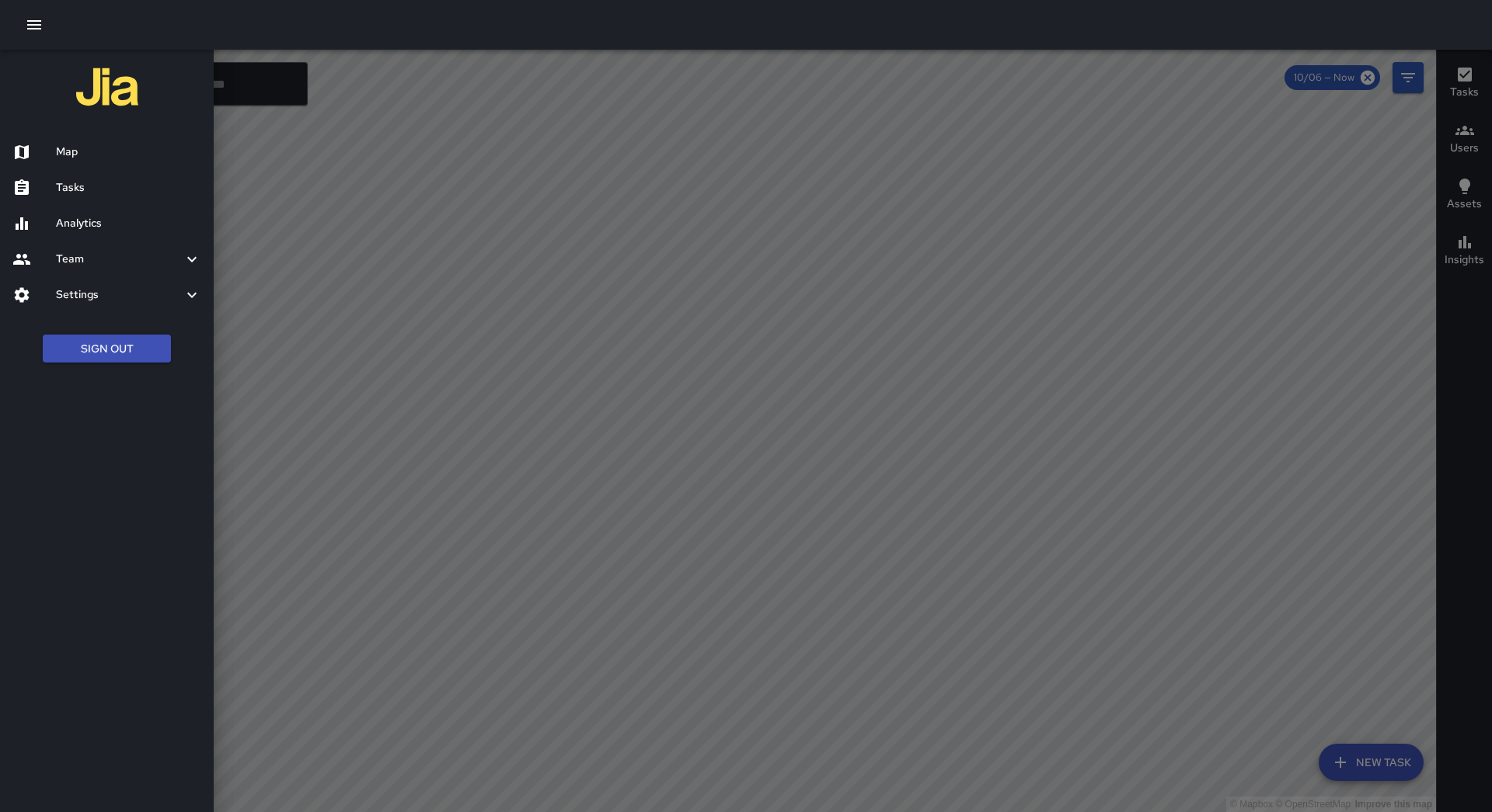
click at [104, 170] on div "Tasks" at bounding box center [107, 188] width 214 height 36
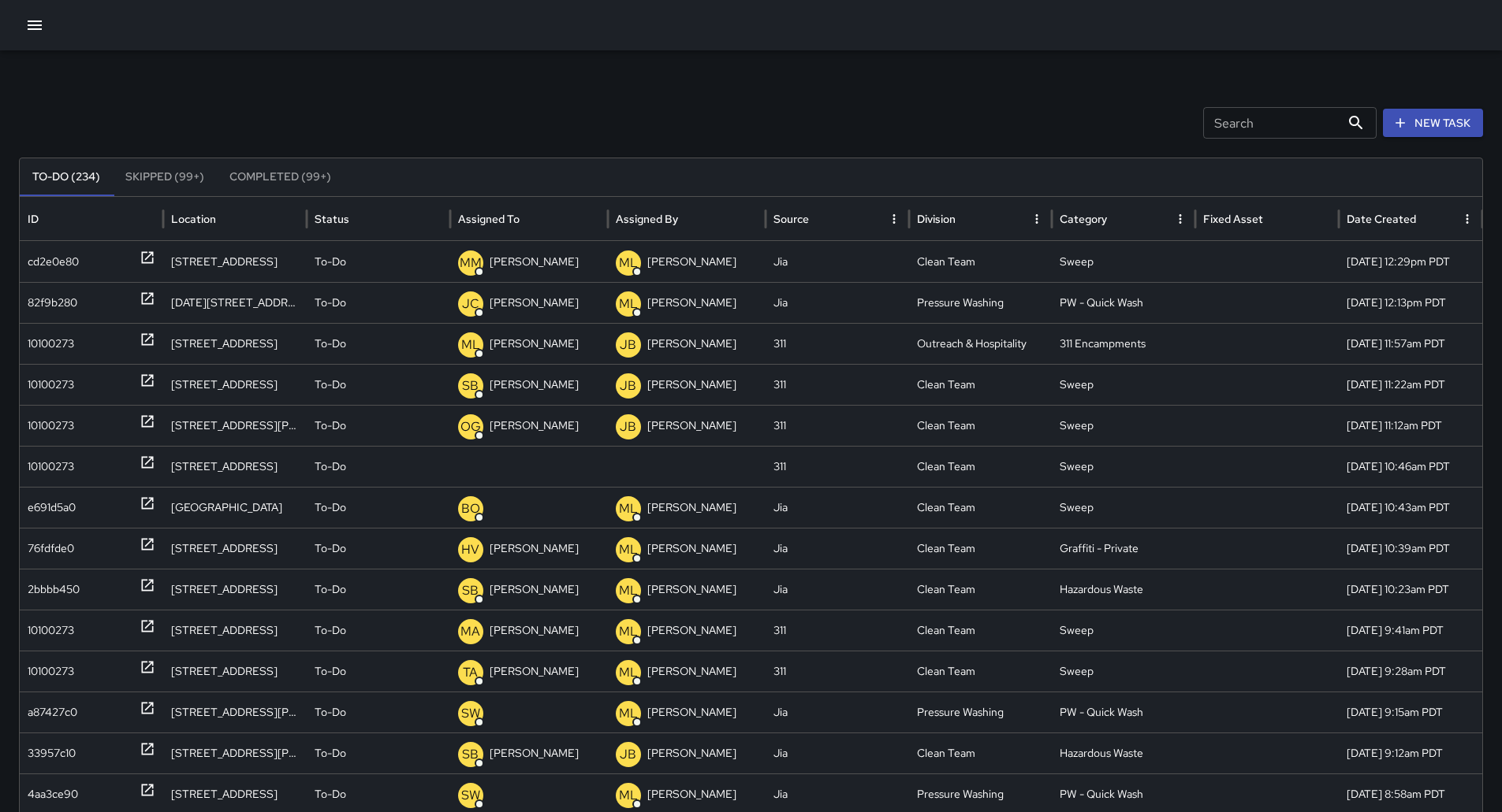
click at [525, 224] on button "Sort" at bounding box center [532, 219] width 22 height 22
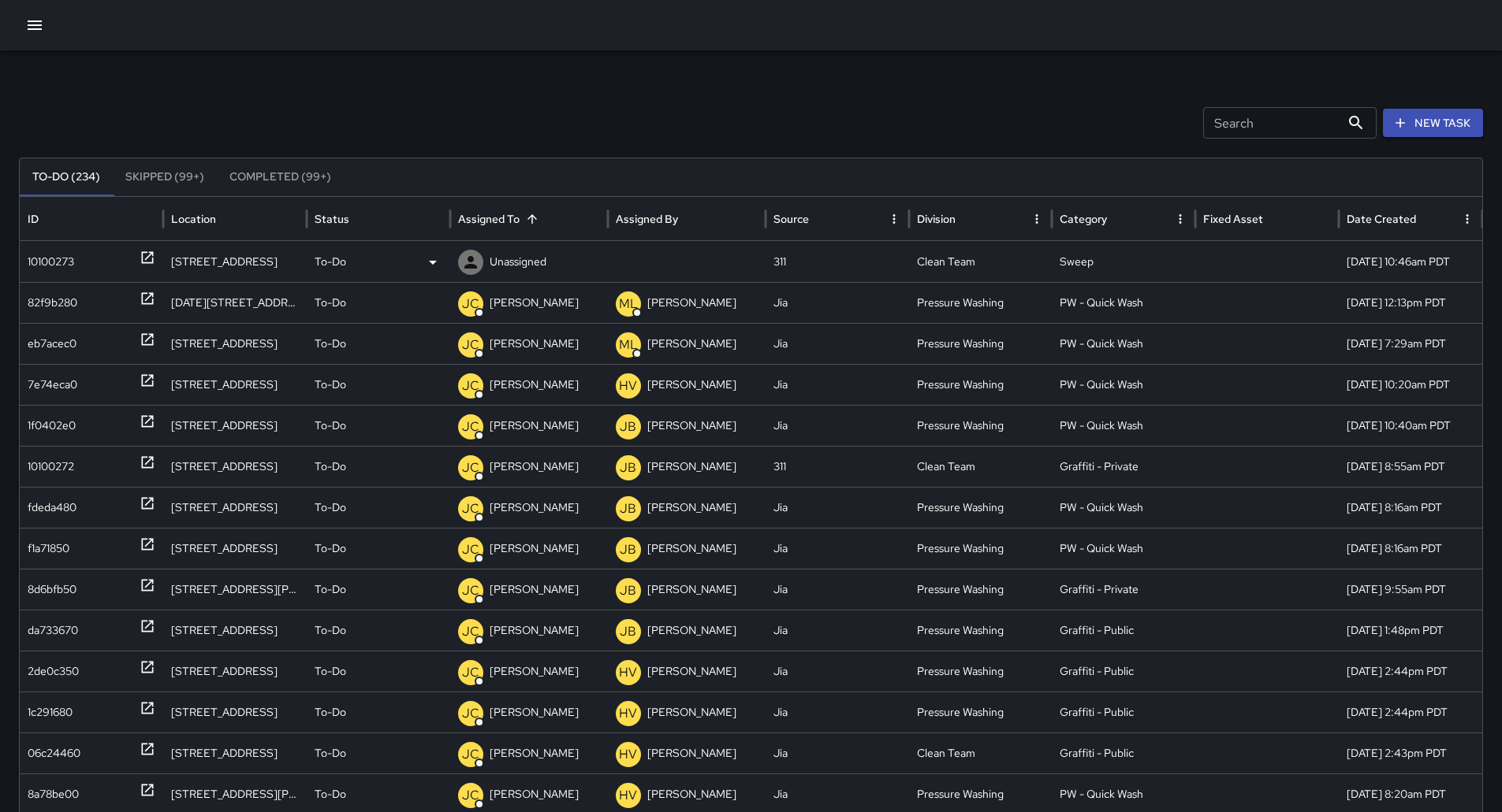
click at [551, 262] on div "Unassigned" at bounding box center [529, 262] width 142 height 40
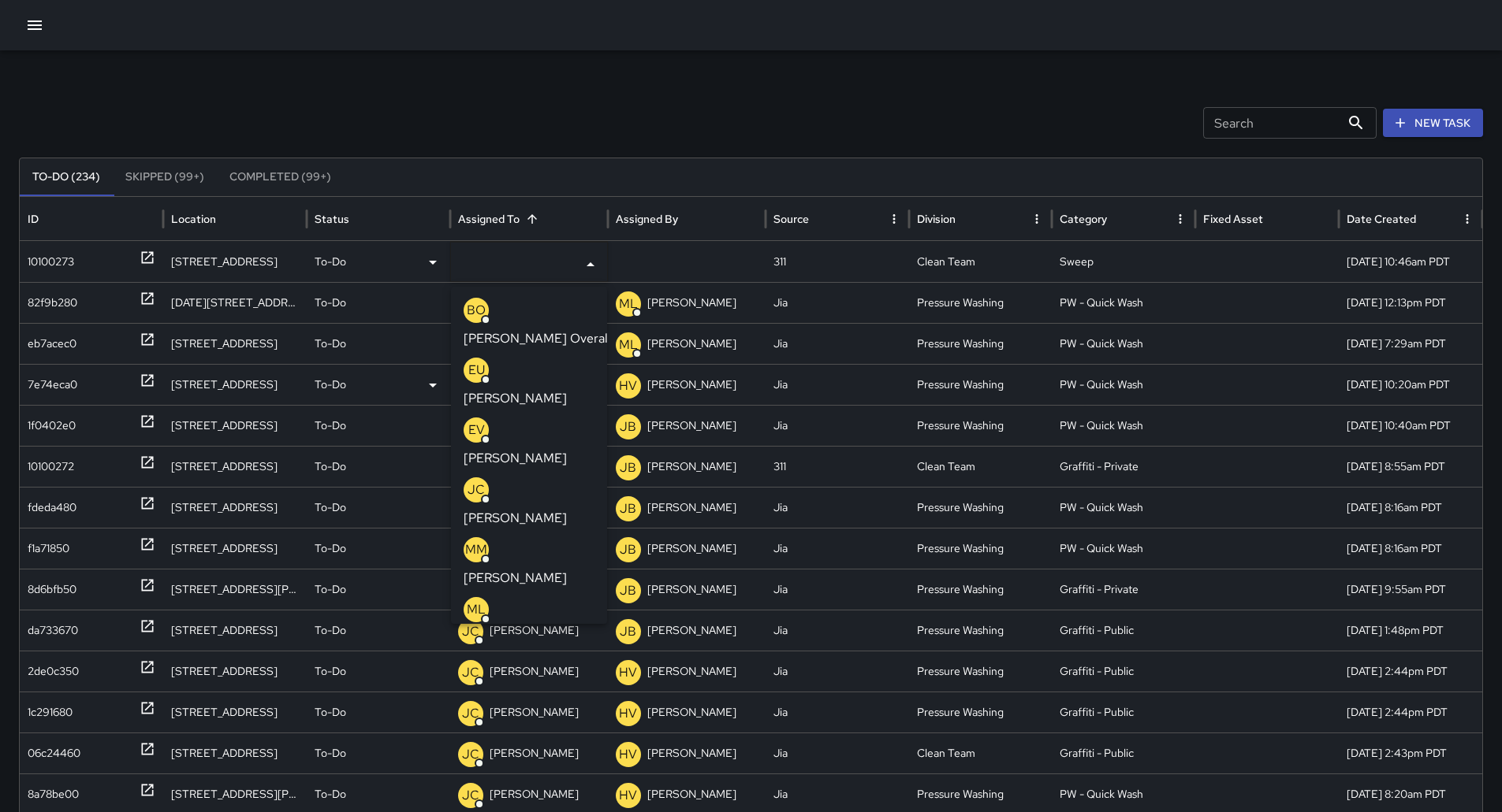
drag, startPoint x: 493, startPoint y: 362, endPoint x: 423, endPoint y: 345, distance: 72.0
click at [493, 361] on div "EU [PERSON_NAME]" at bounding box center [529, 383] width 131 height 51
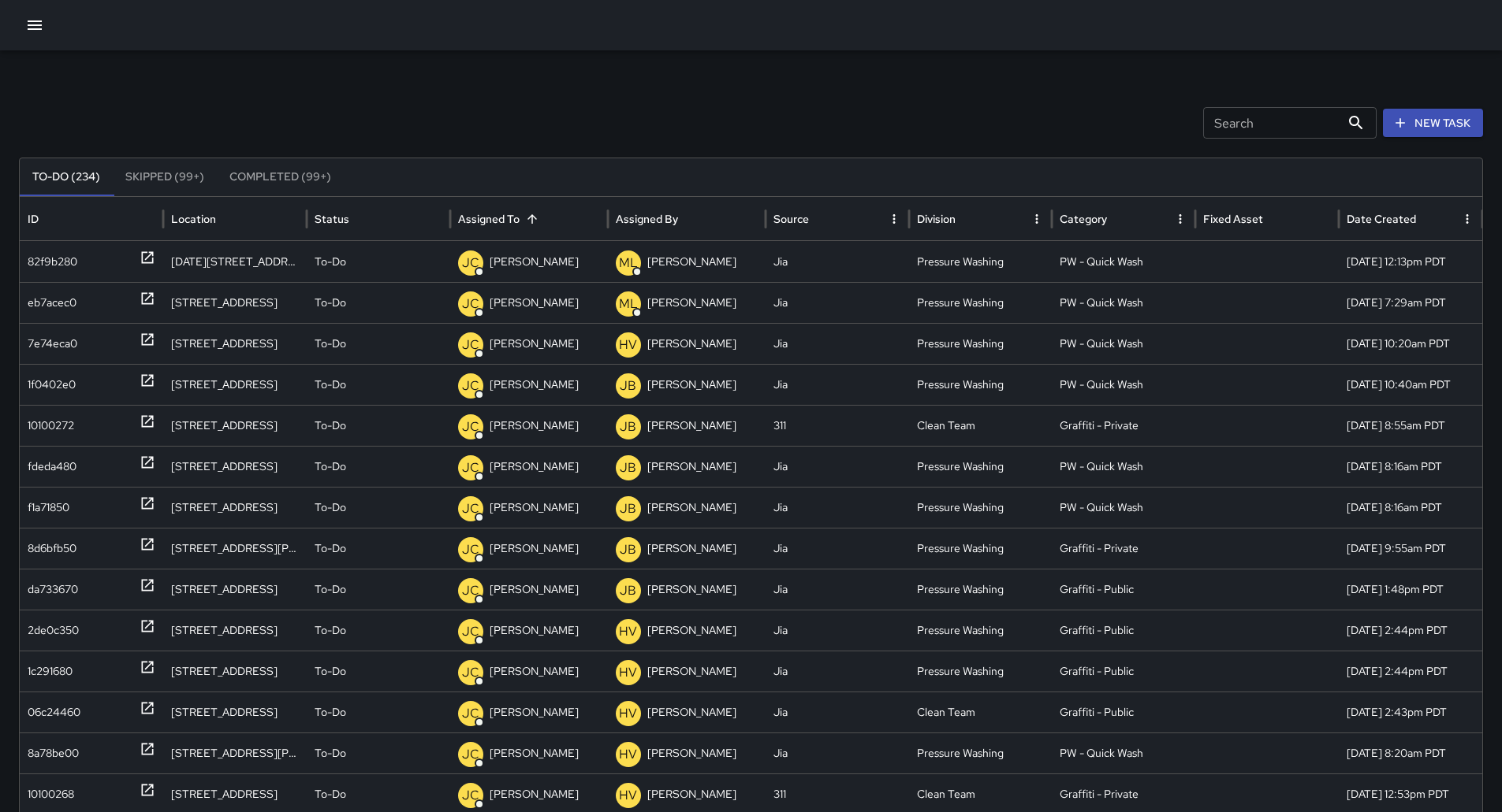
click at [48, 21] on button "button" at bounding box center [35, 25] width 32 height 32
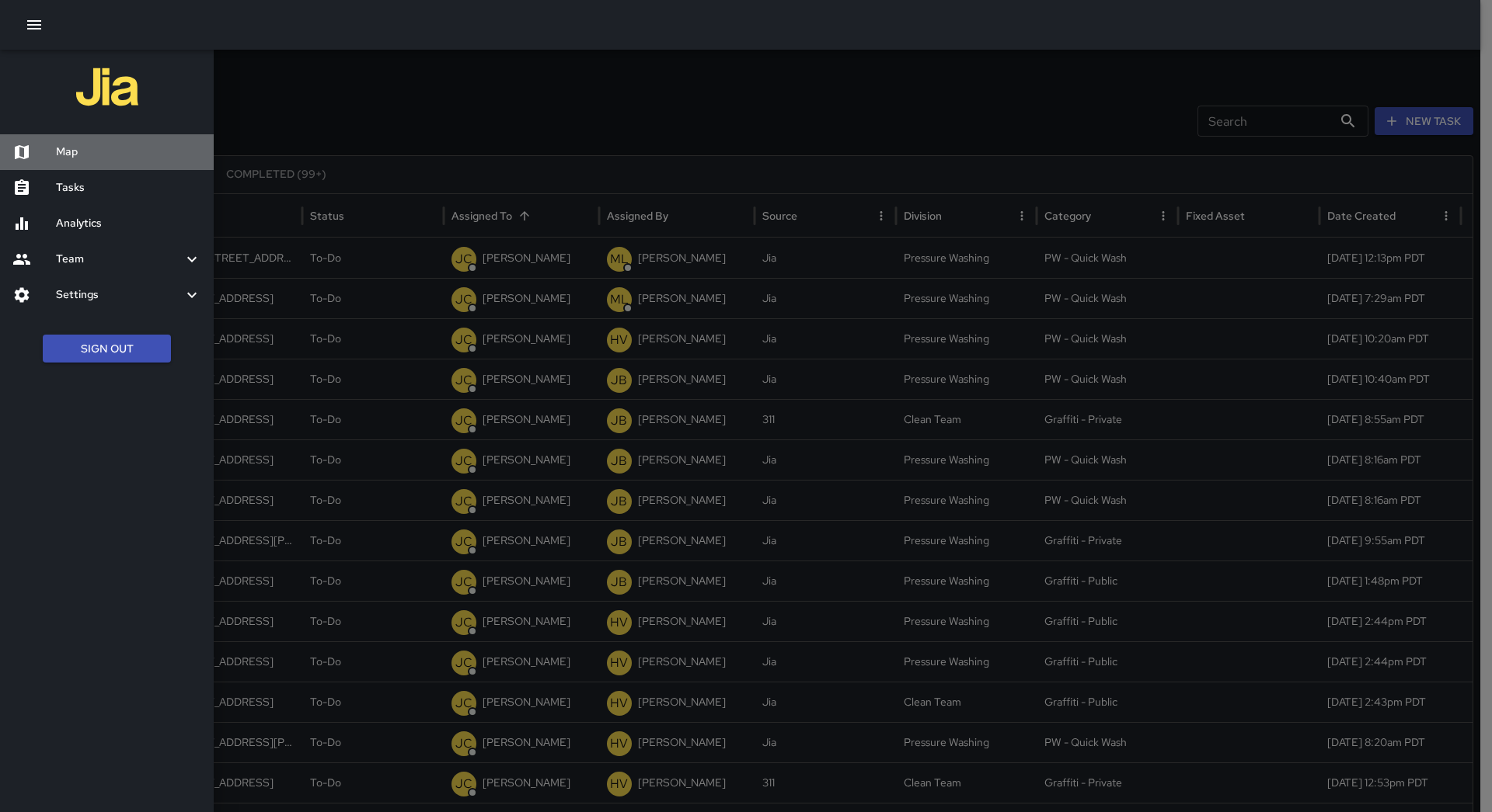
click at [101, 150] on h6 "Map" at bounding box center [128, 151] width 145 height 17
